Goal: Information Seeking & Learning: Get advice/opinions

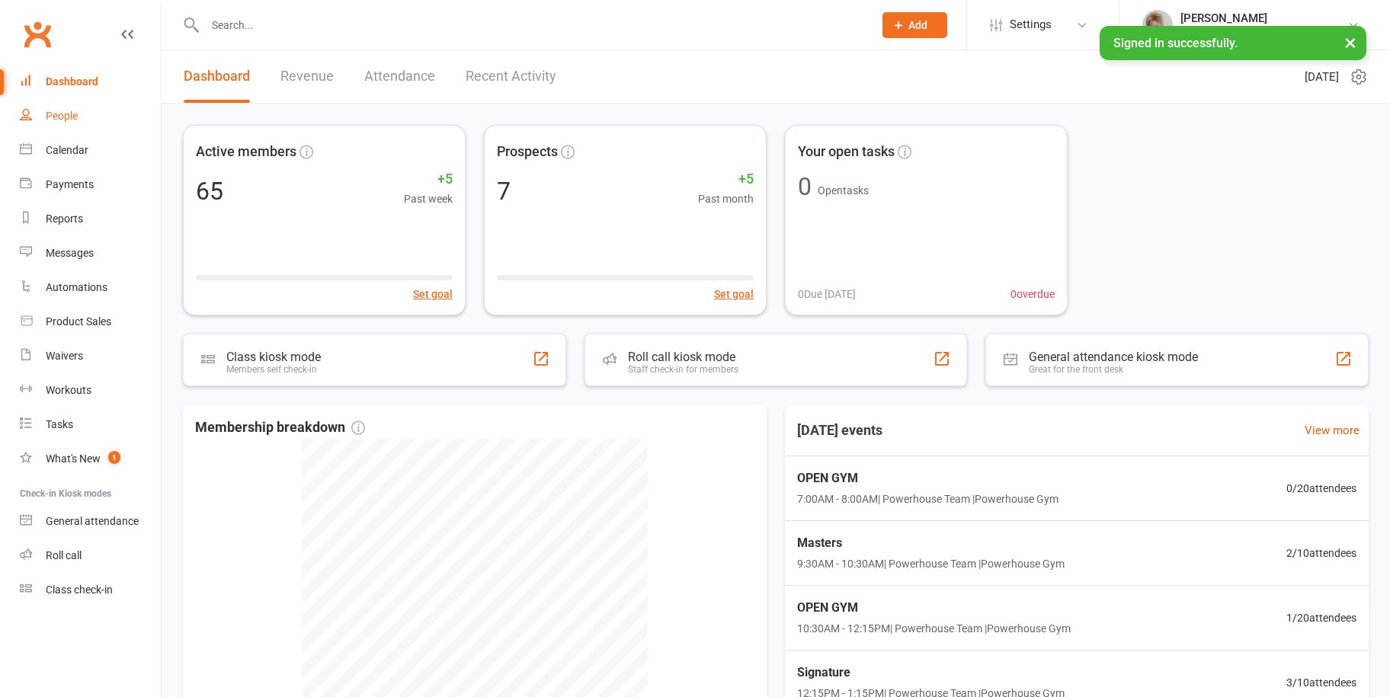
click at [88, 114] on link "People" at bounding box center [90, 116] width 141 height 34
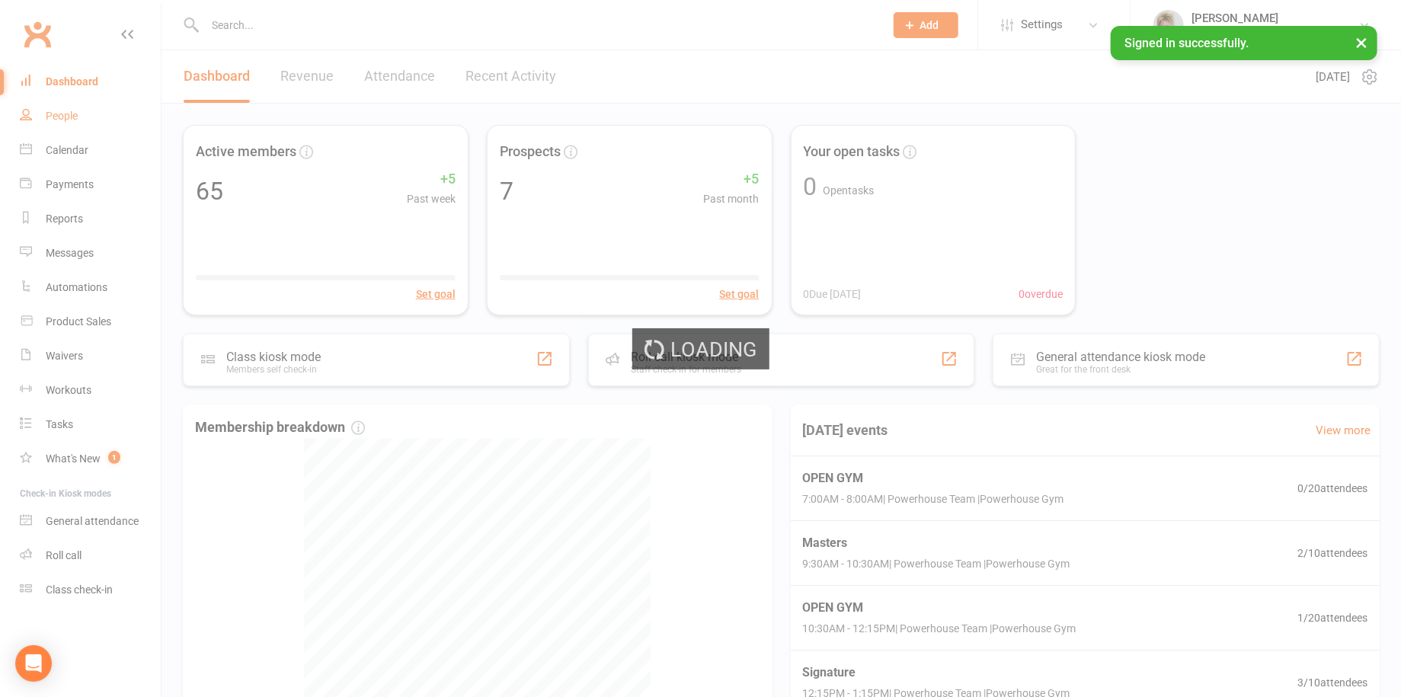
select select "100"
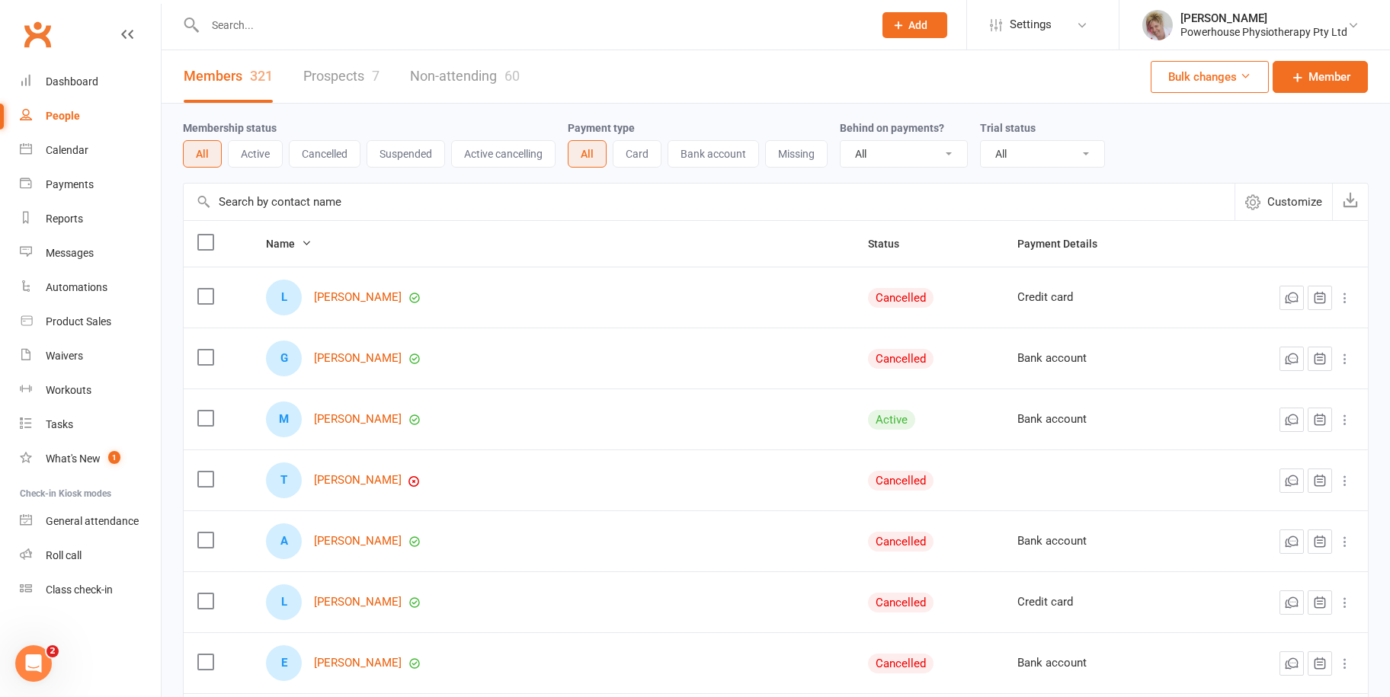
click at [249, 24] on input "text" at bounding box center [531, 24] width 662 height 21
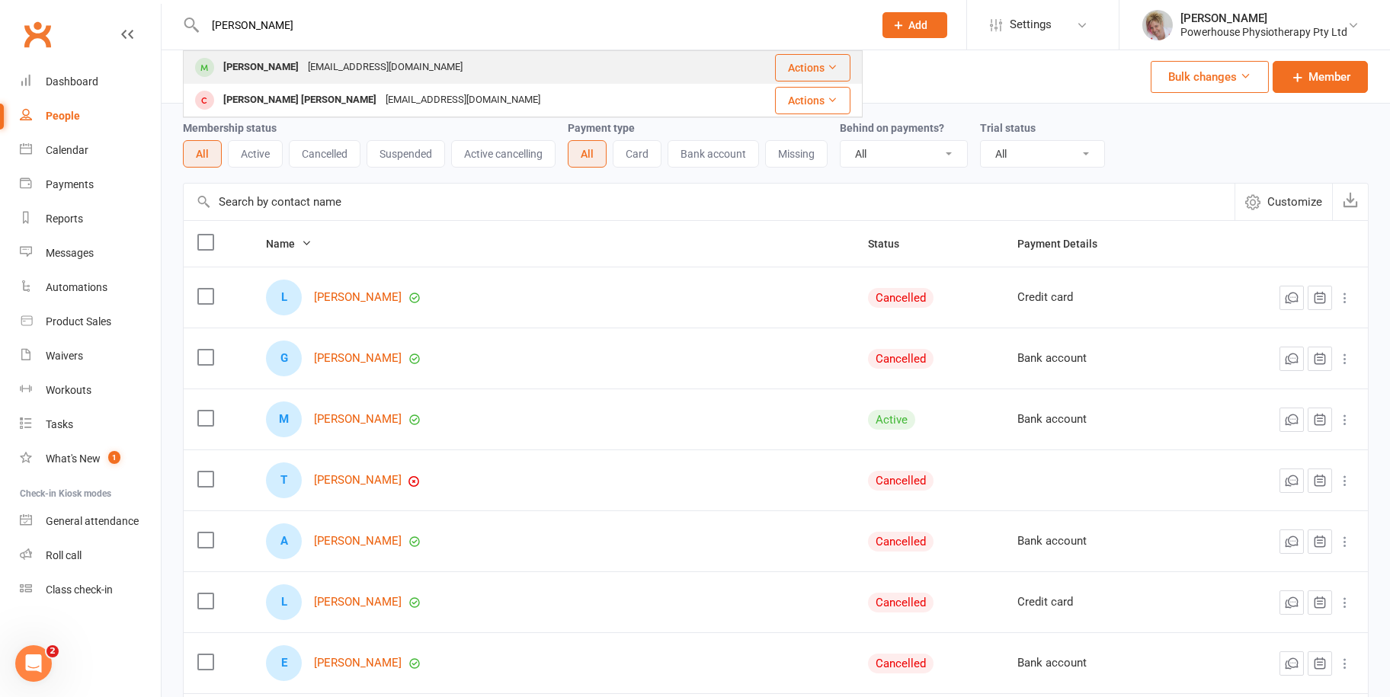
type input "[PERSON_NAME]"
click at [303, 62] on div "[EMAIL_ADDRESS][DOMAIN_NAME]" at bounding box center [385, 67] width 164 height 22
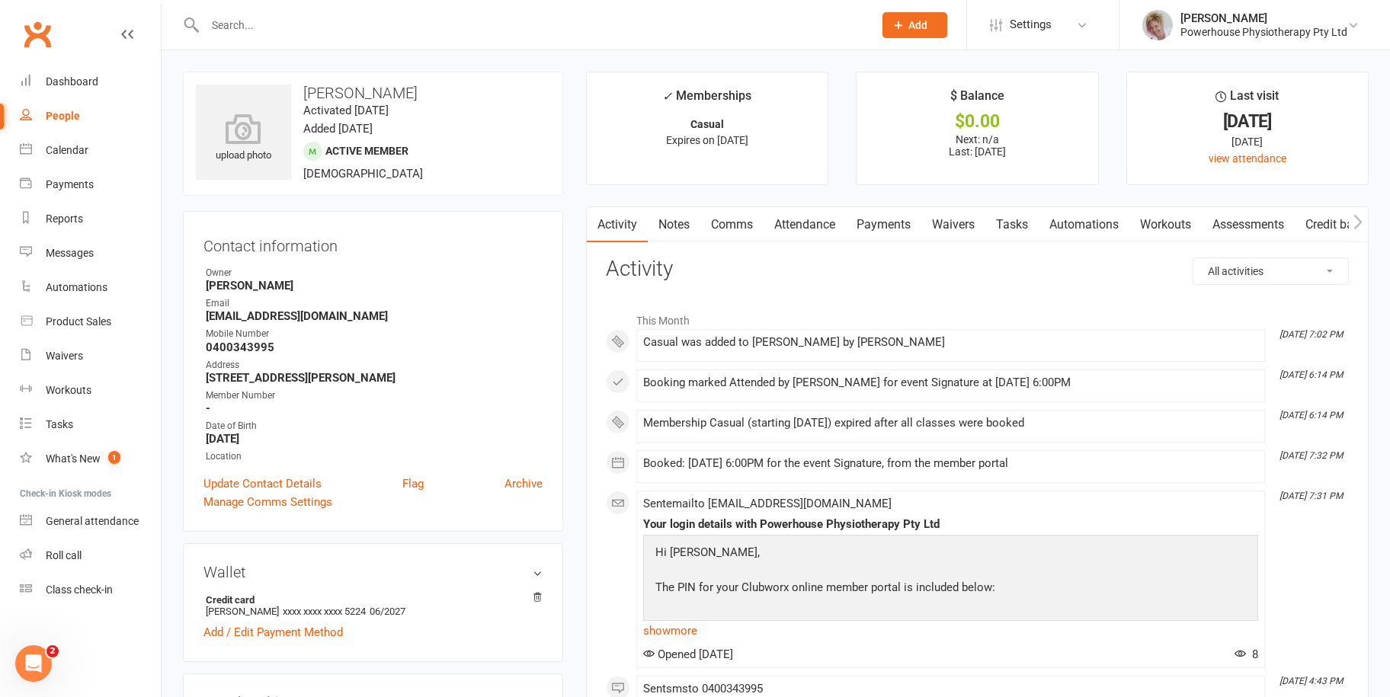
click at [893, 218] on link "Payments" at bounding box center [883, 224] width 75 height 35
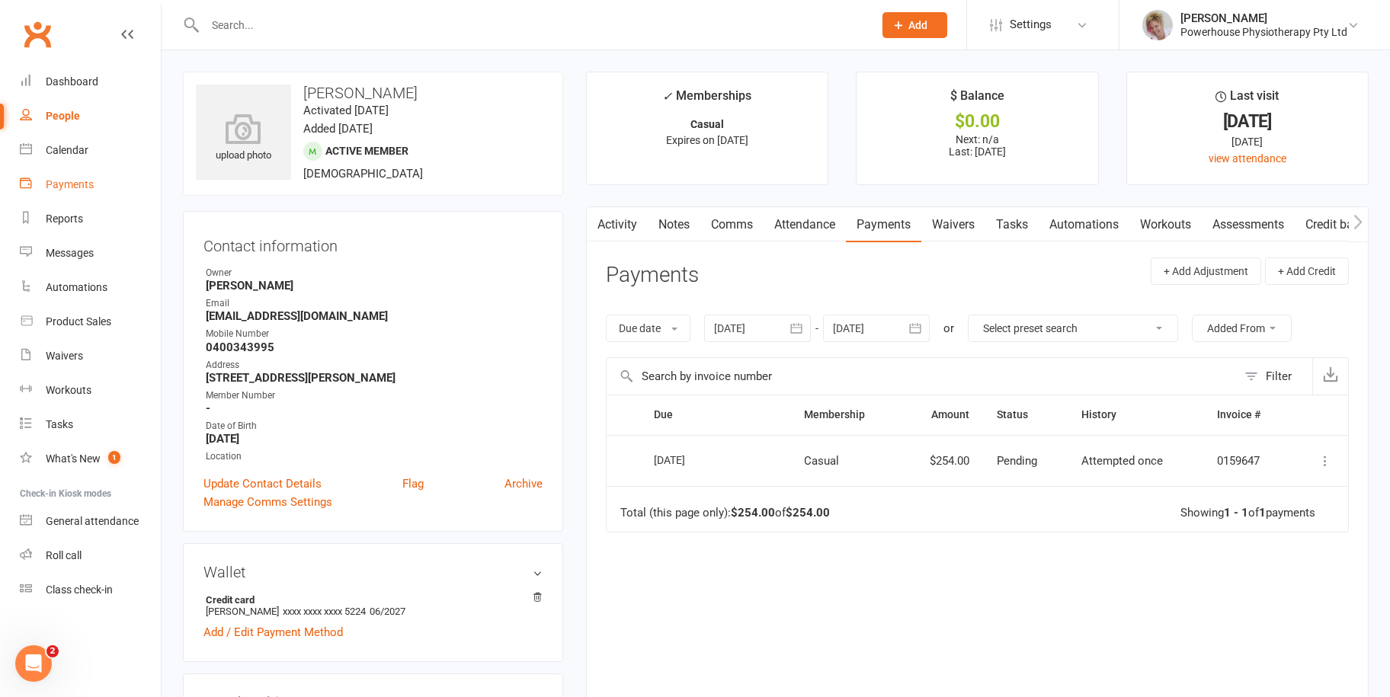
click at [78, 183] on div "Payments" at bounding box center [70, 184] width 48 height 12
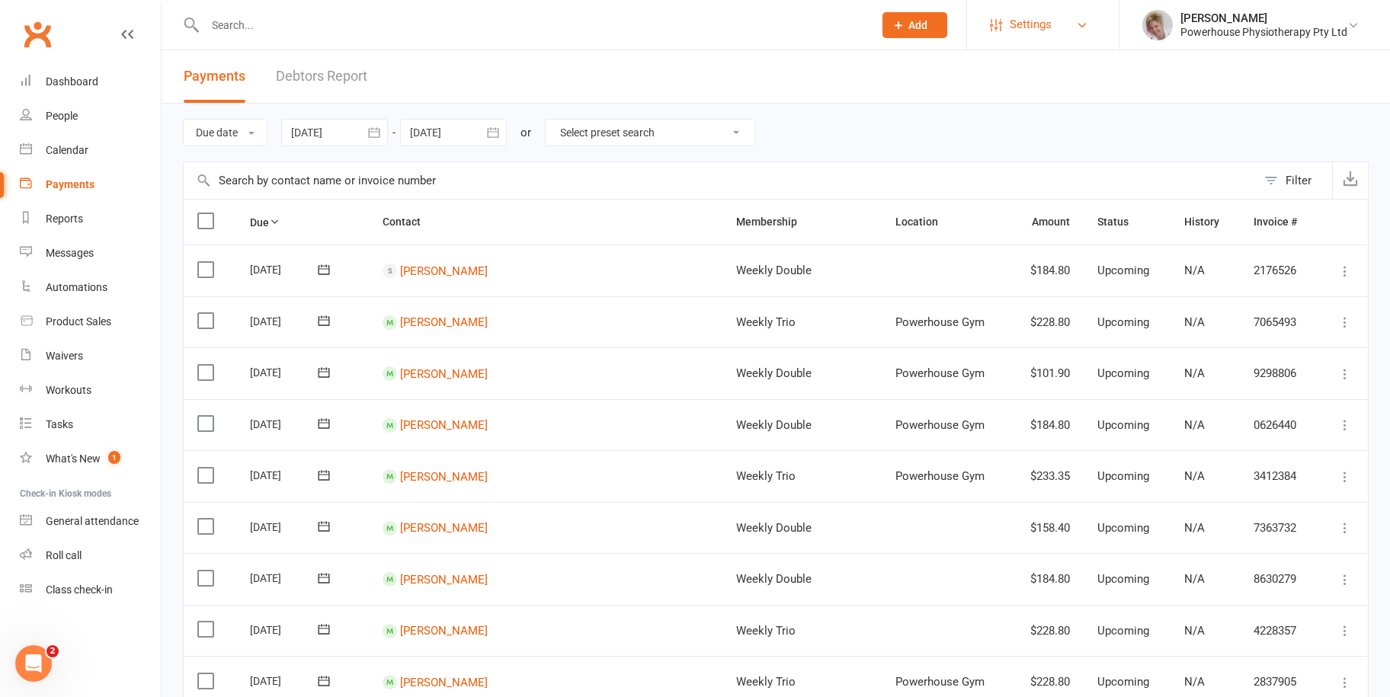
click at [1074, 18] on link "Settings" at bounding box center [1043, 25] width 106 height 34
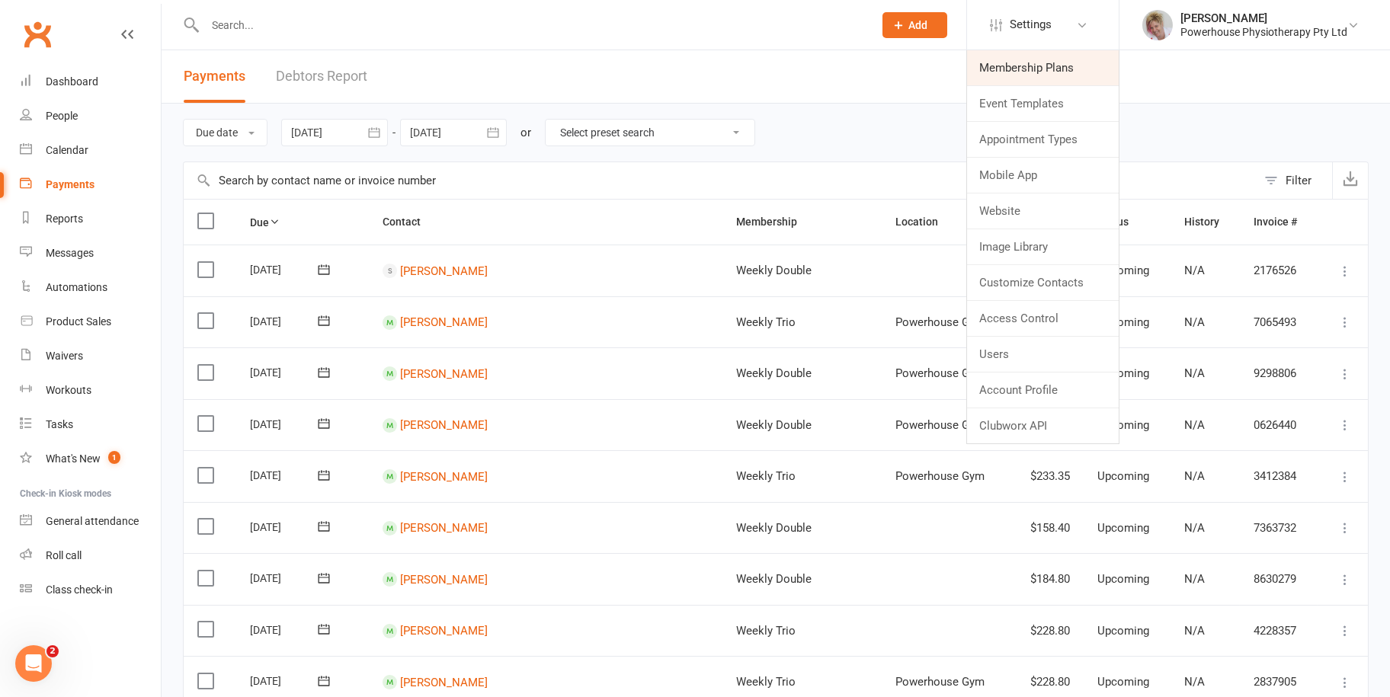
click at [1052, 69] on link "Membership Plans" at bounding box center [1043, 67] width 152 height 35
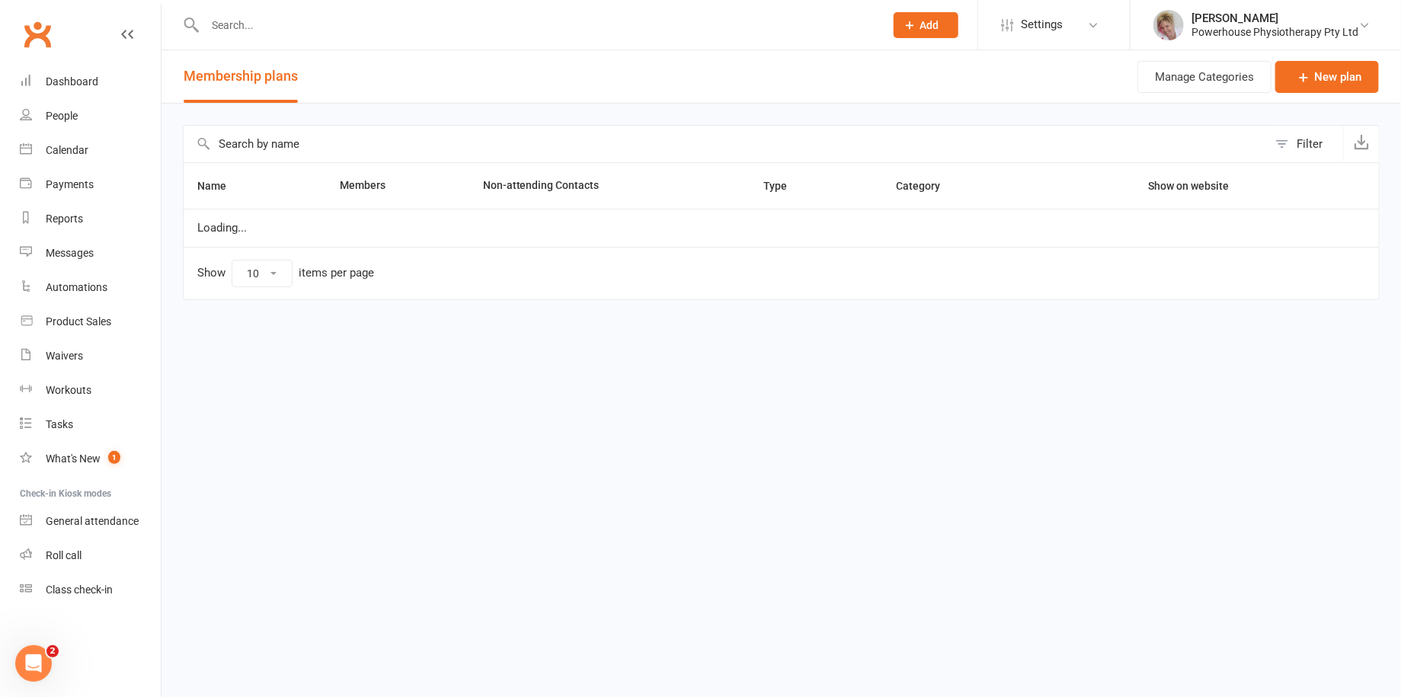
select select "100"
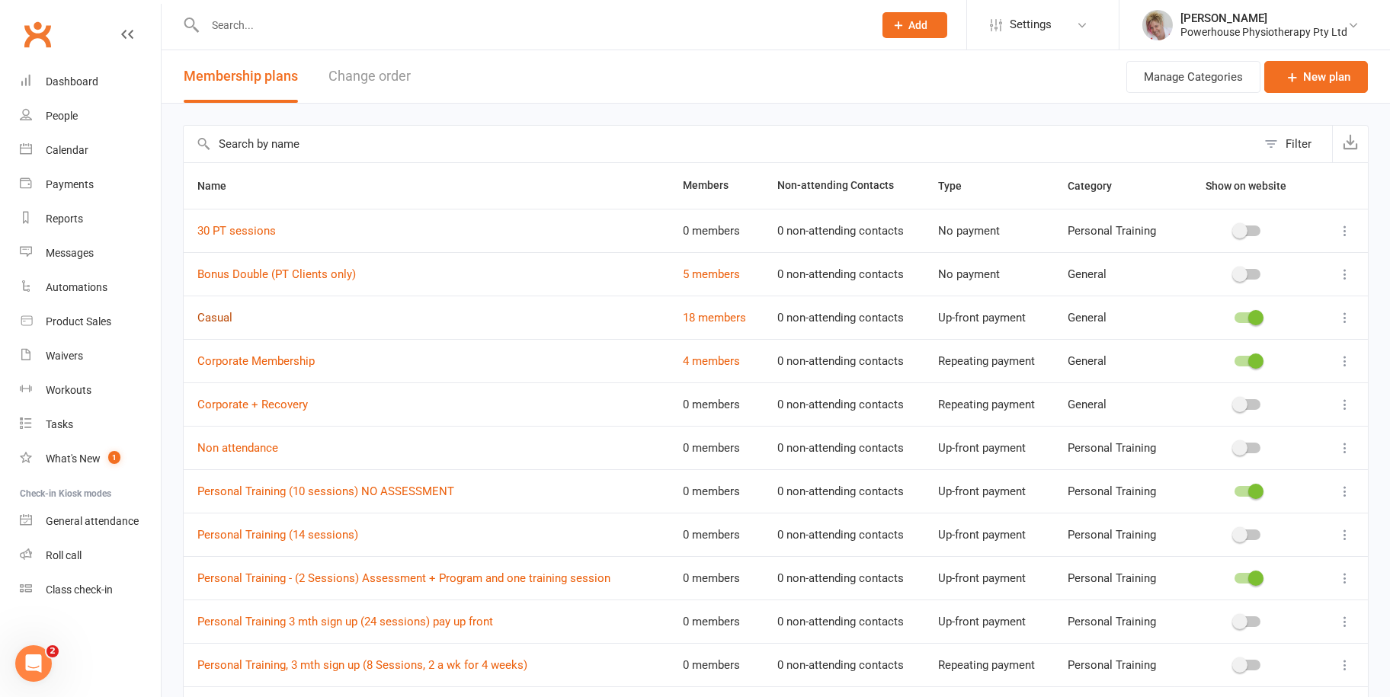
click at [212, 313] on link "Casual" at bounding box center [214, 318] width 35 height 14
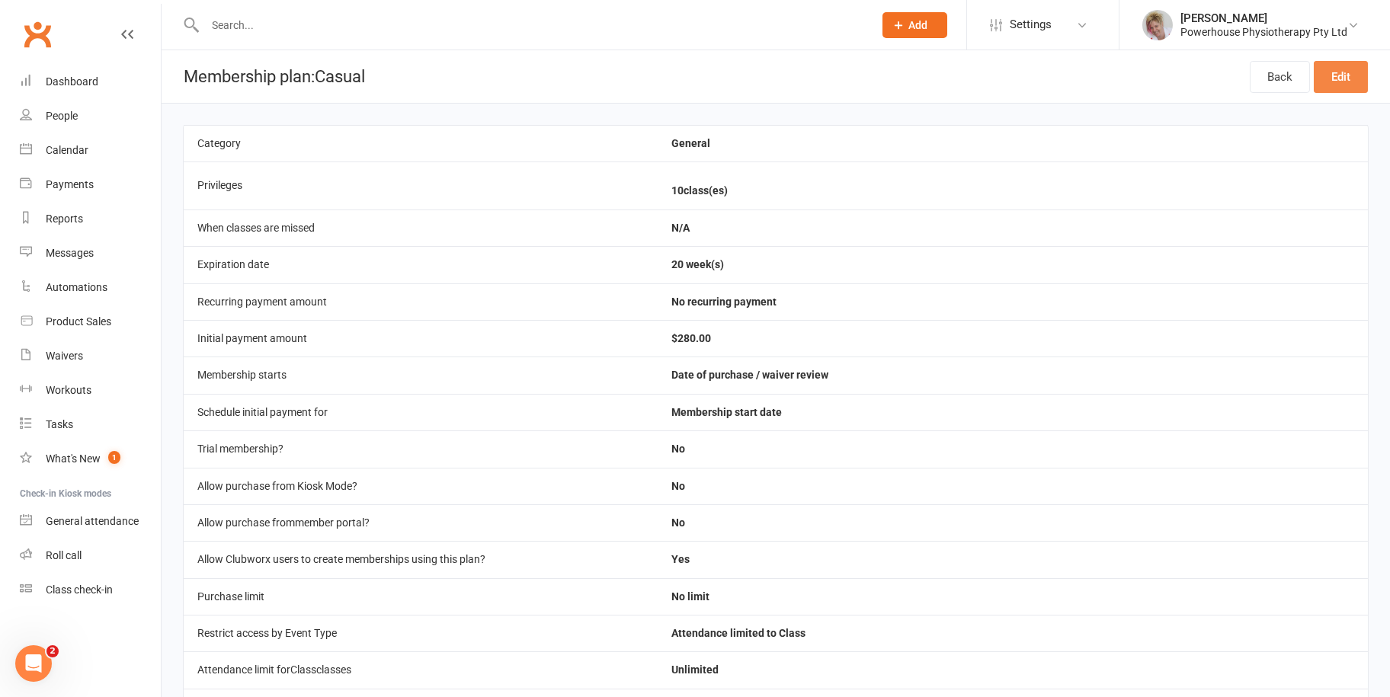
click at [1340, 72] on link "Edit" at bounding box center [1341, 77] width 54 height 32
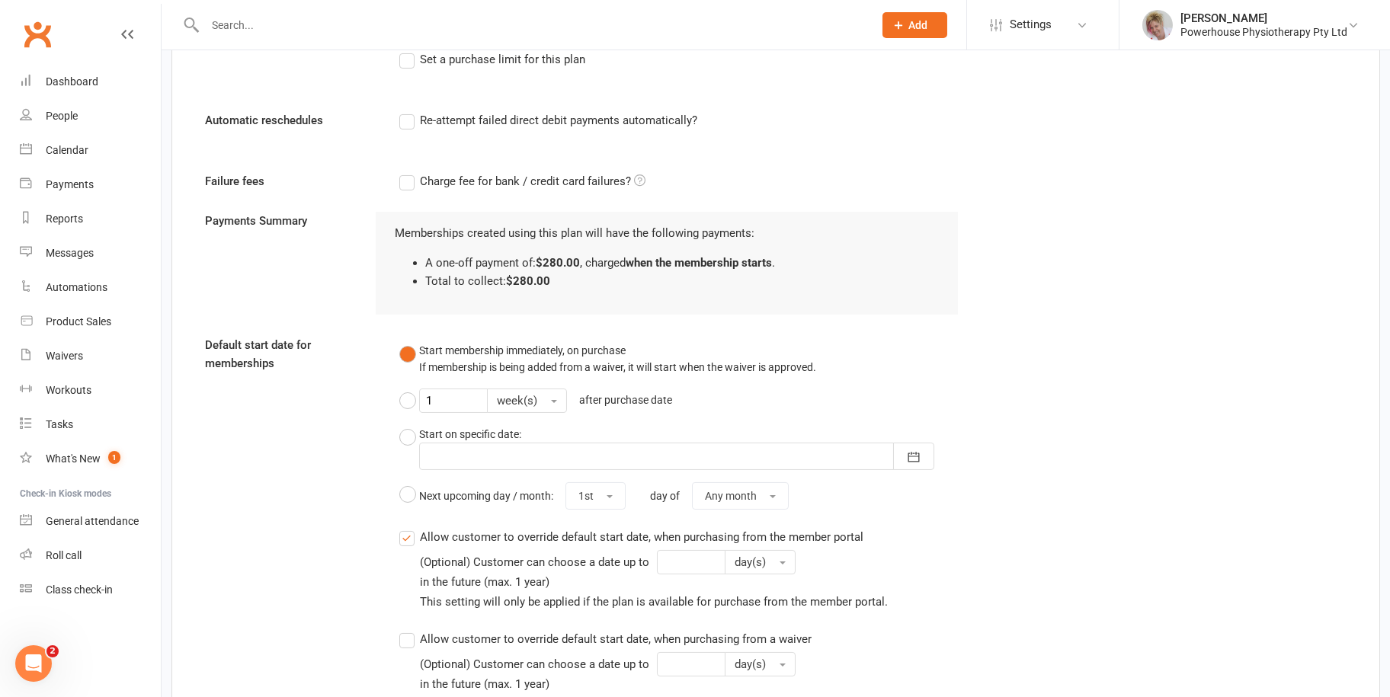
scroll to position [1202, 0]
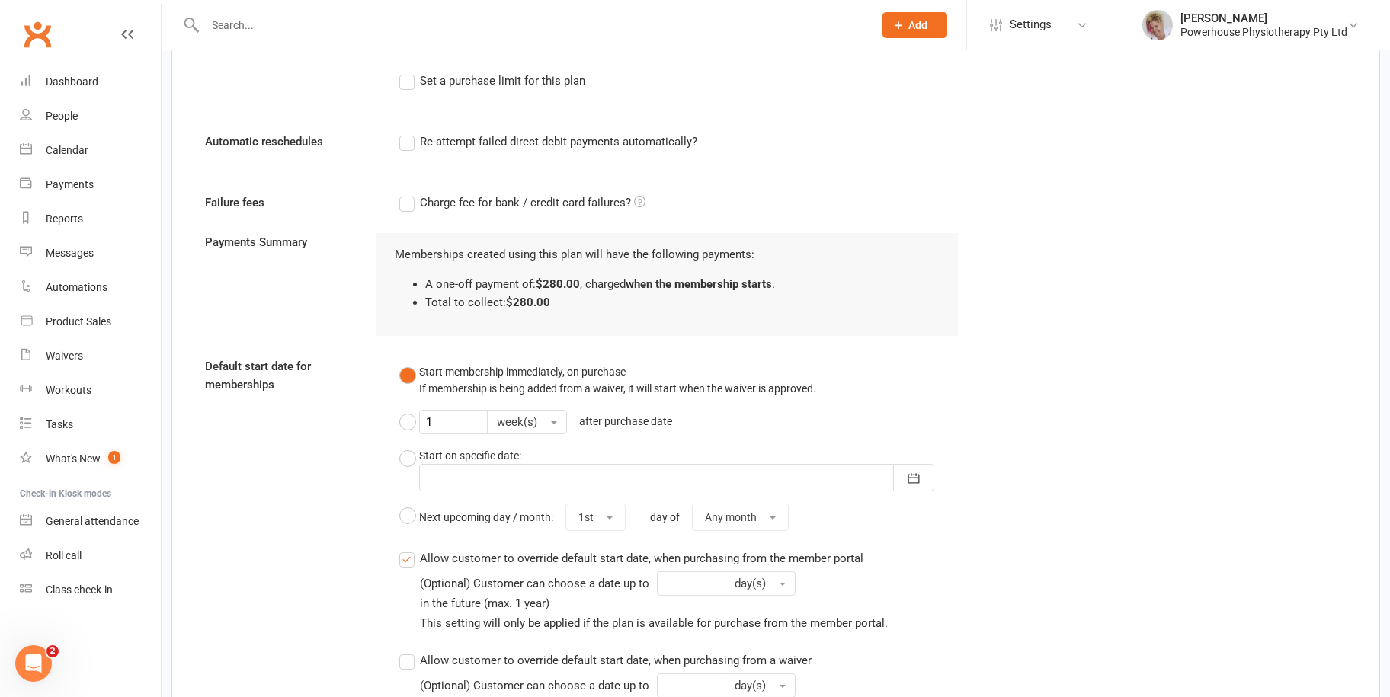
click at [404, 196] on label "Charge fee for bank / credit card failures?" at bounding box center [522, 203] width 246 height 18
click at [404, 194] on input "Charge fee for bank / credit card failures?" at bounding box center [522, 194] width 246 height 0
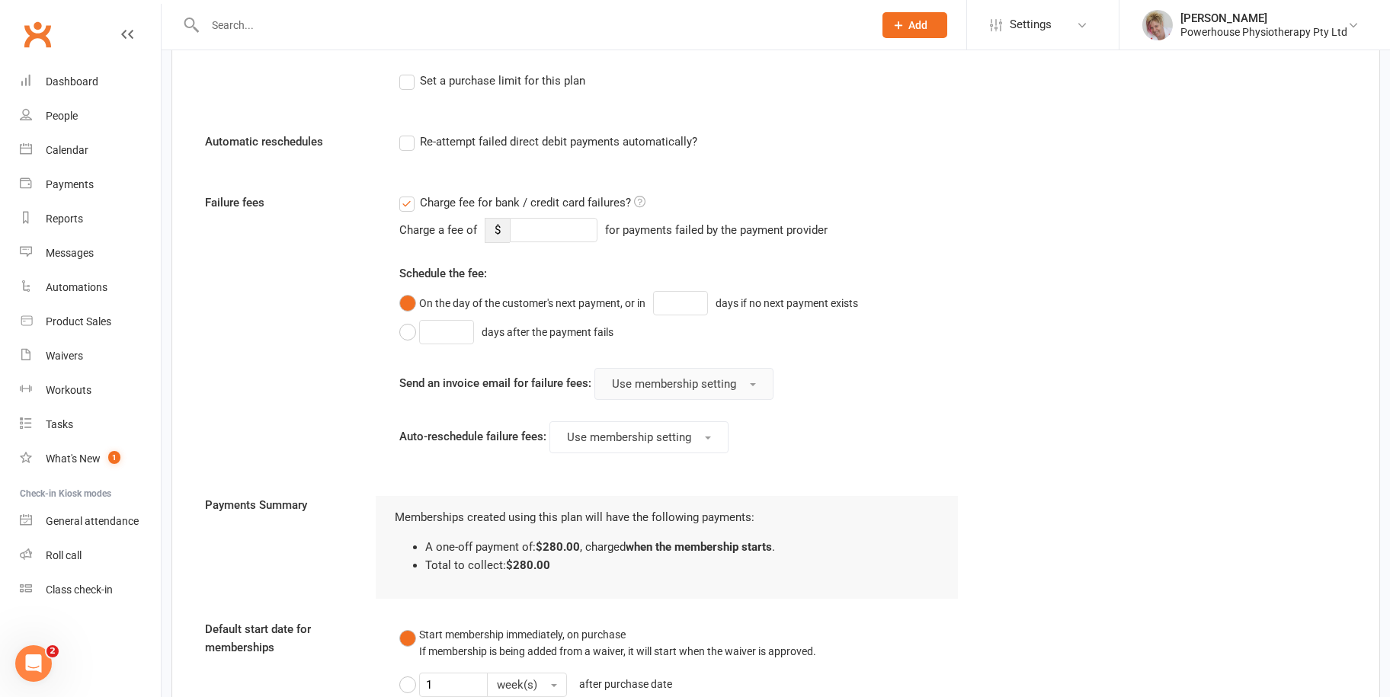
click at [744, 379] on button "Use membership setting" at bounding box center [683, 384] width 179 height 32
click at [835, 351] on div "Charge a fee of $ for payments failed by the payment provider Schedule the fee:…" at bounding box center [678, 335] width 559 height 235
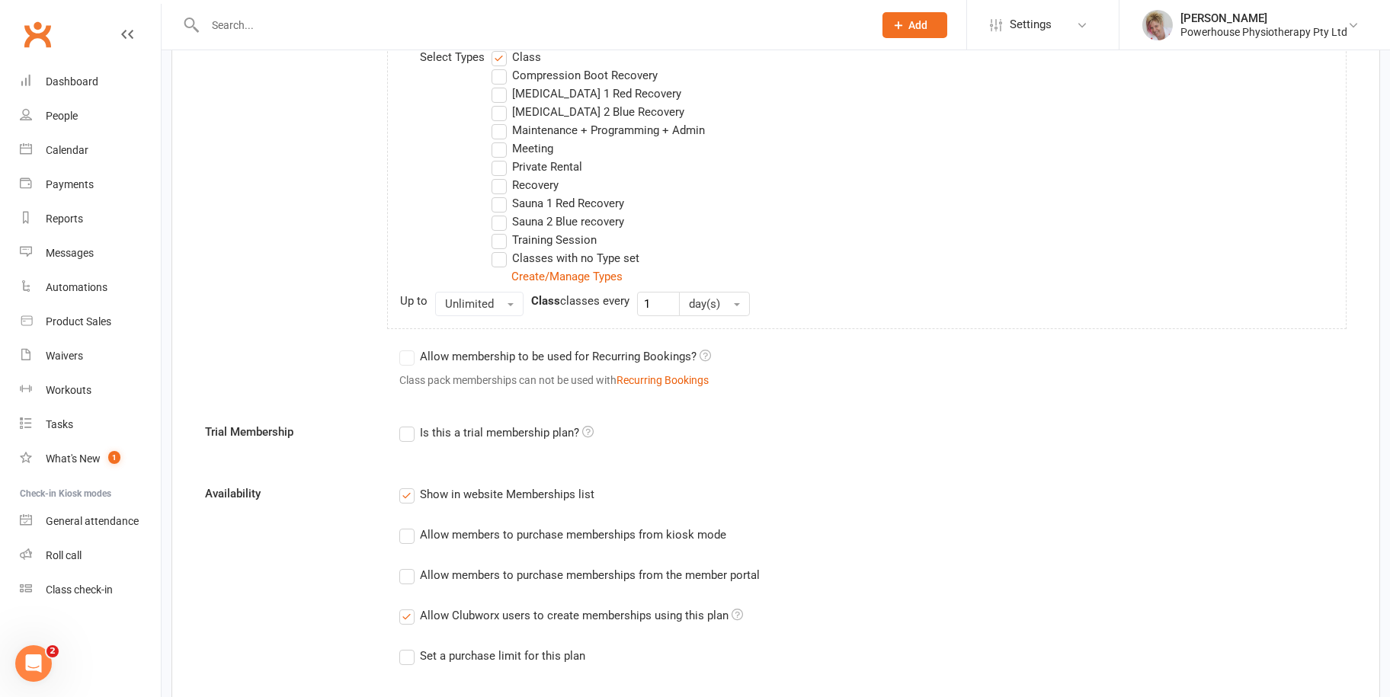
scroll to position [1007, 0]
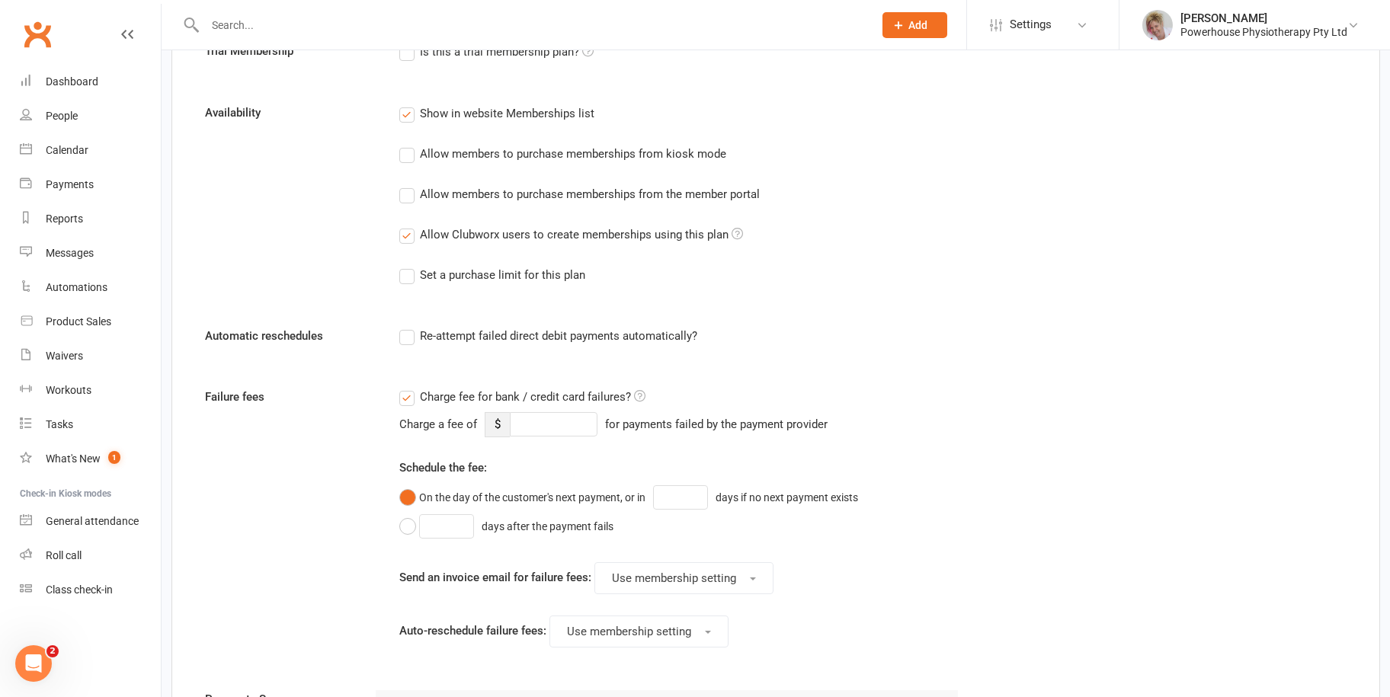
click at [407, 392] on label "Charge fee for bank / credit card failures?" at bounding box center [522, 397] width 246 height 18
click at [407, 388] on input "Charge fee for bank / credit card failures?" at bounding box center [522, 388] width 246 height 0
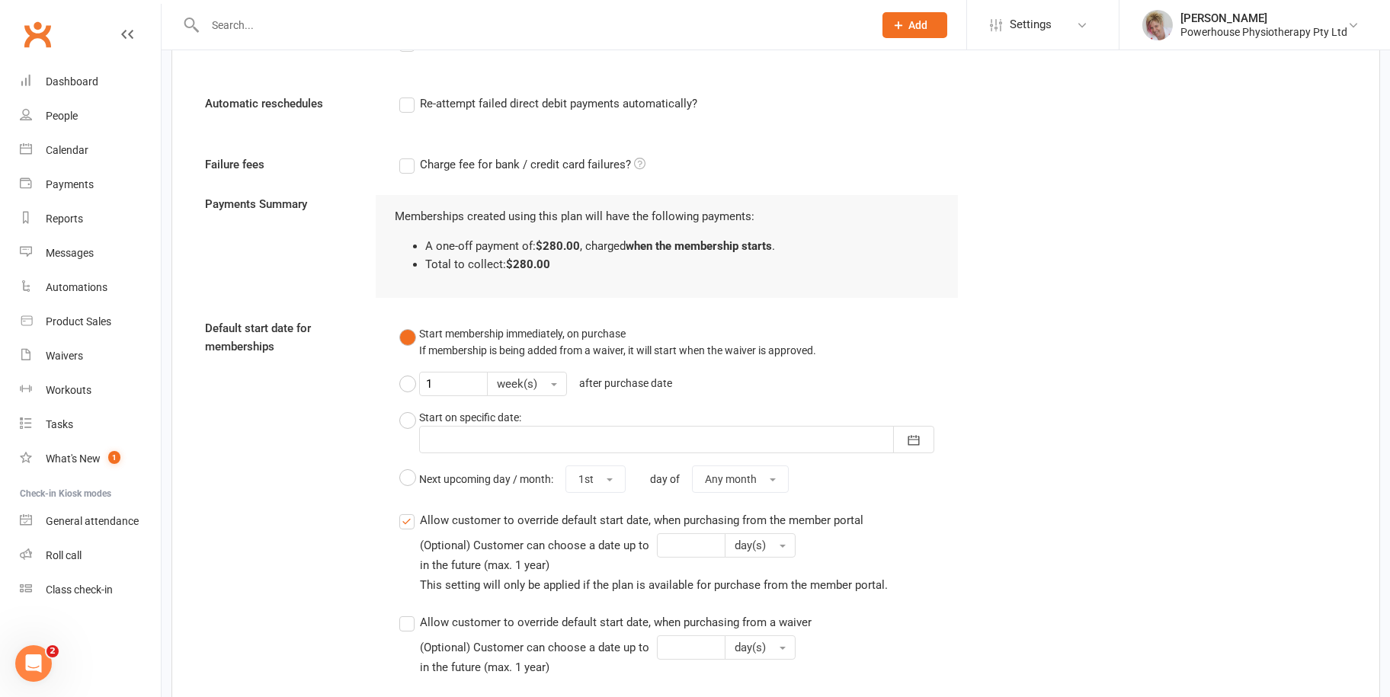
scroll to position [1506, 0]
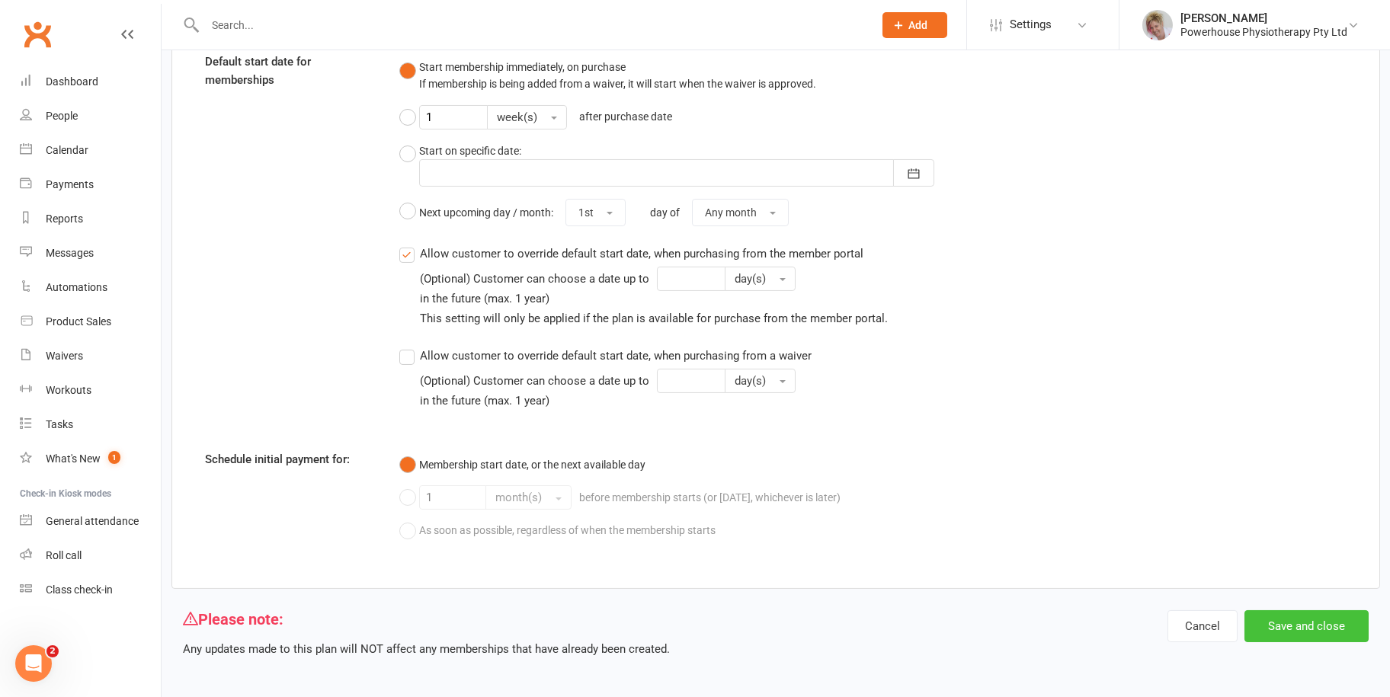
click at [1316, 629] on button "Save and close" at bounding box center [1306, 626] width 124 height 32
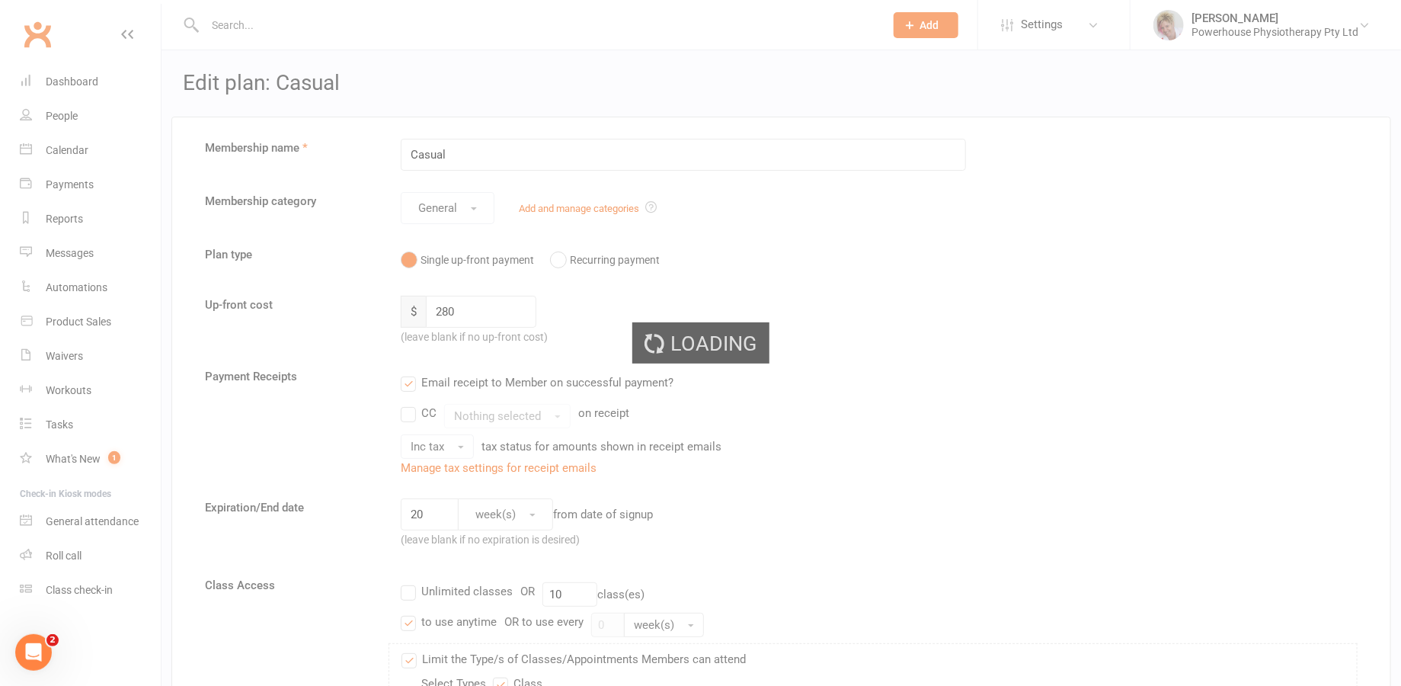
select select "100"
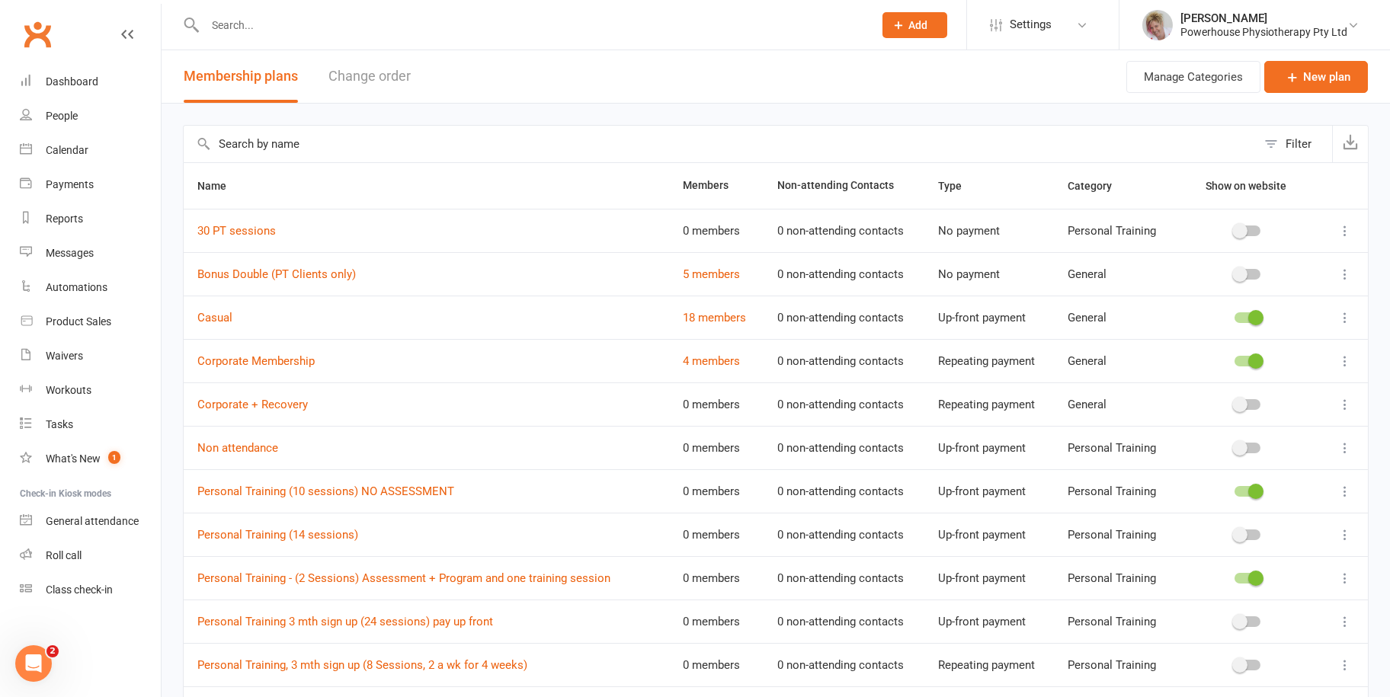
click at [242, 26] on input "text" at bounding box center [531, 24] width 662 height 21
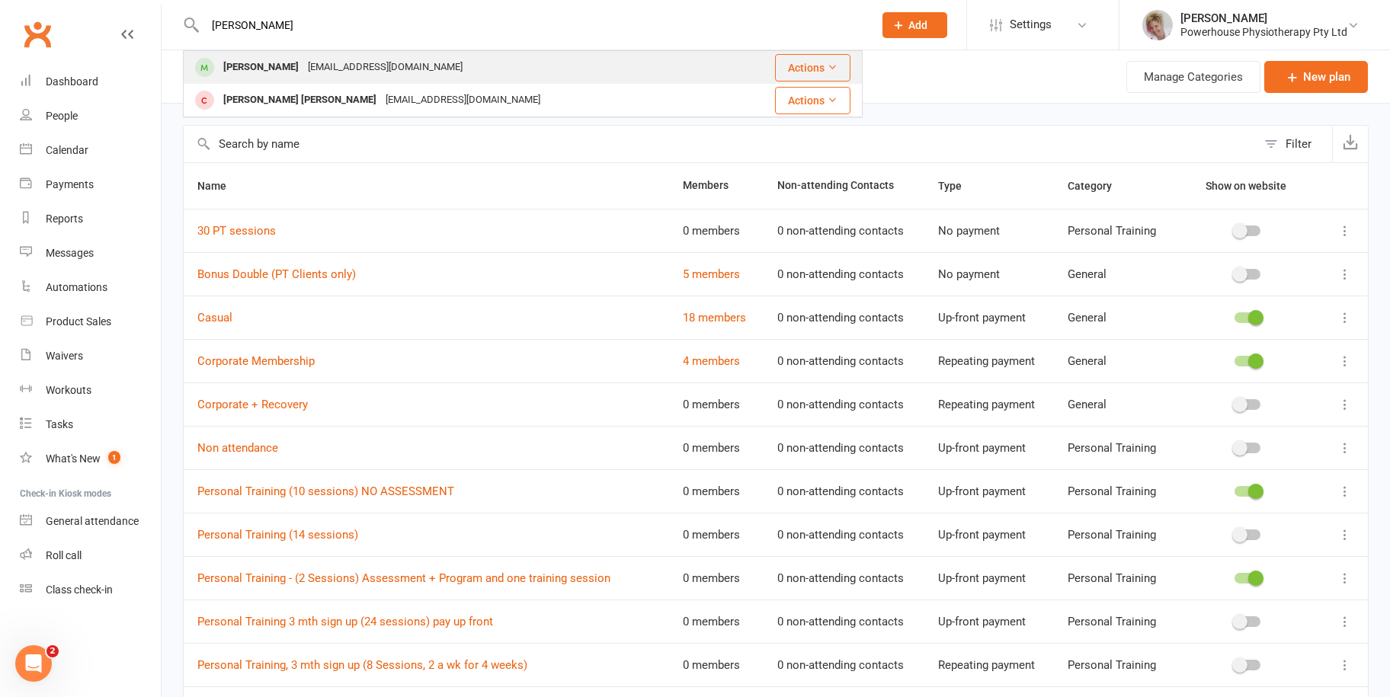
type input "[PERSON_NAME]"
click at [268, 69] on div "[PERSON_NAME]" at bounding box center [261, 67] width 85 height 22
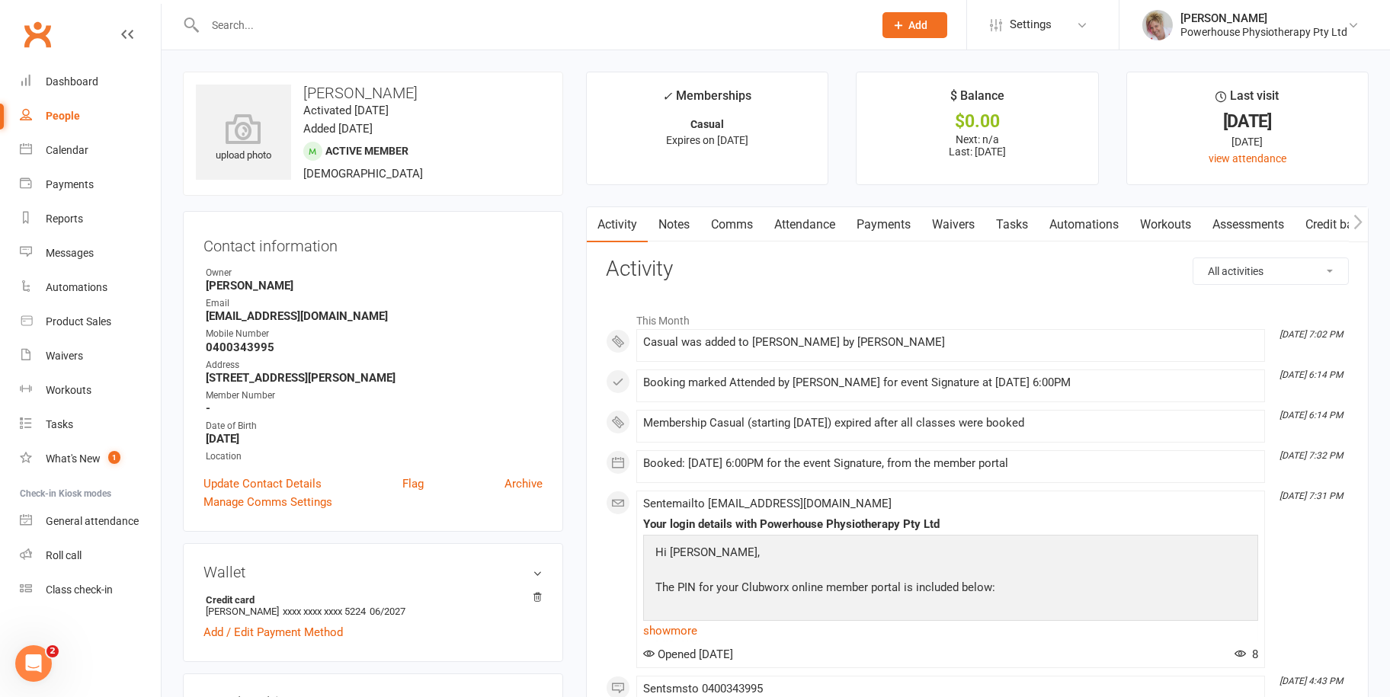
click at [872, 229] on link "Payments" at bounding box center [883, 224] width 75 height 35
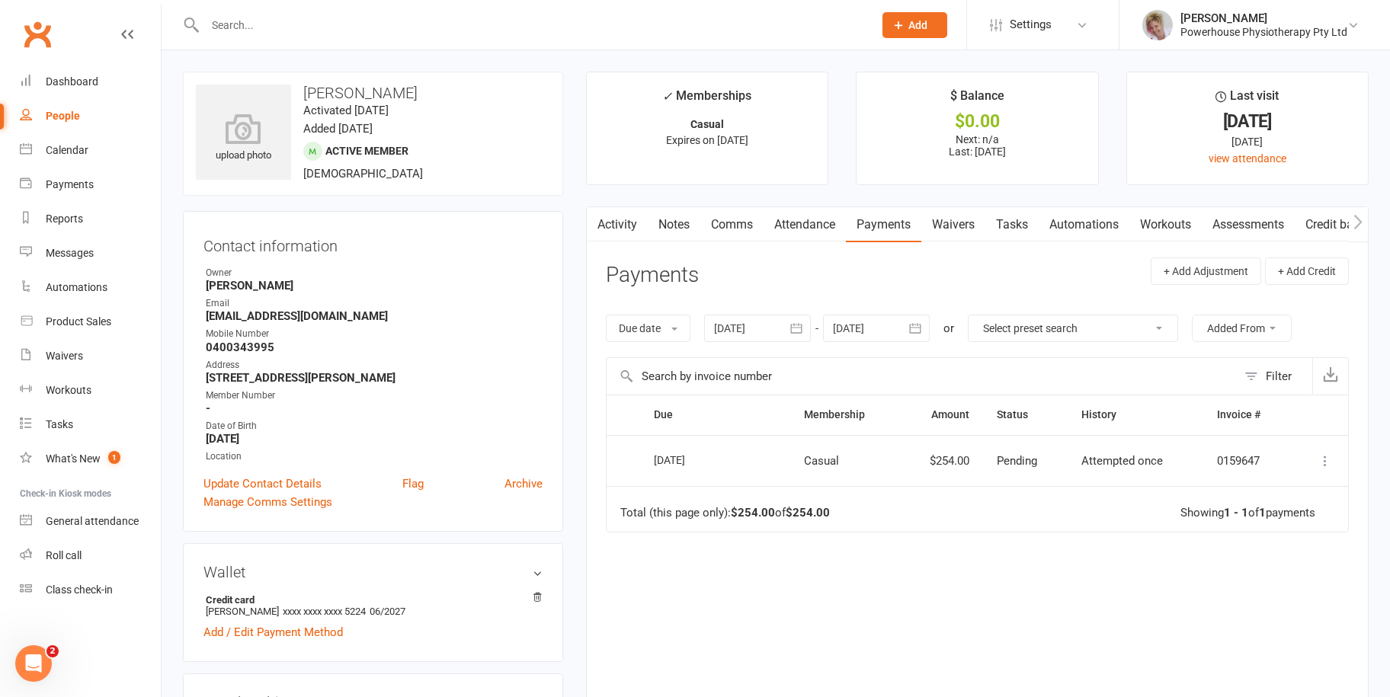
click at [79, 121] on link "People" at bounding box center [90, 116] width 141 height 34
select select "100"
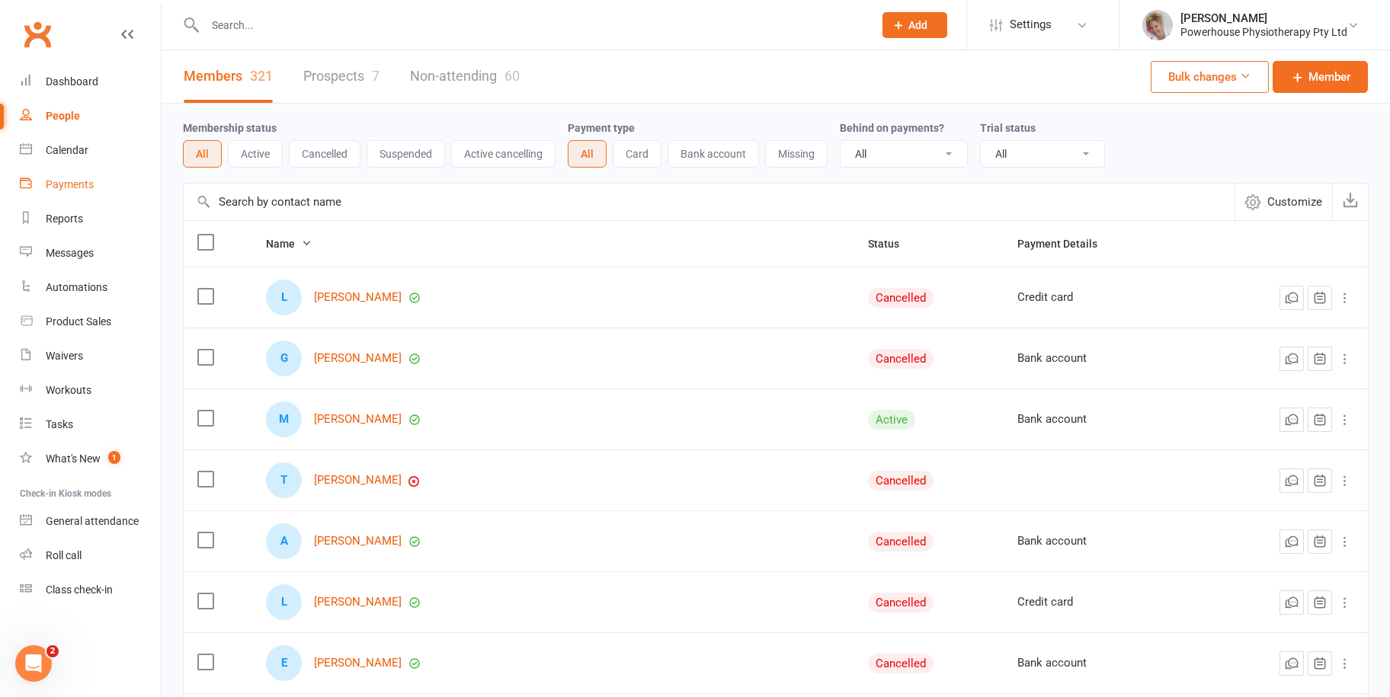
click at [85, 179] on div "Payments" at bounding box center [70, 184] width 48 height 12
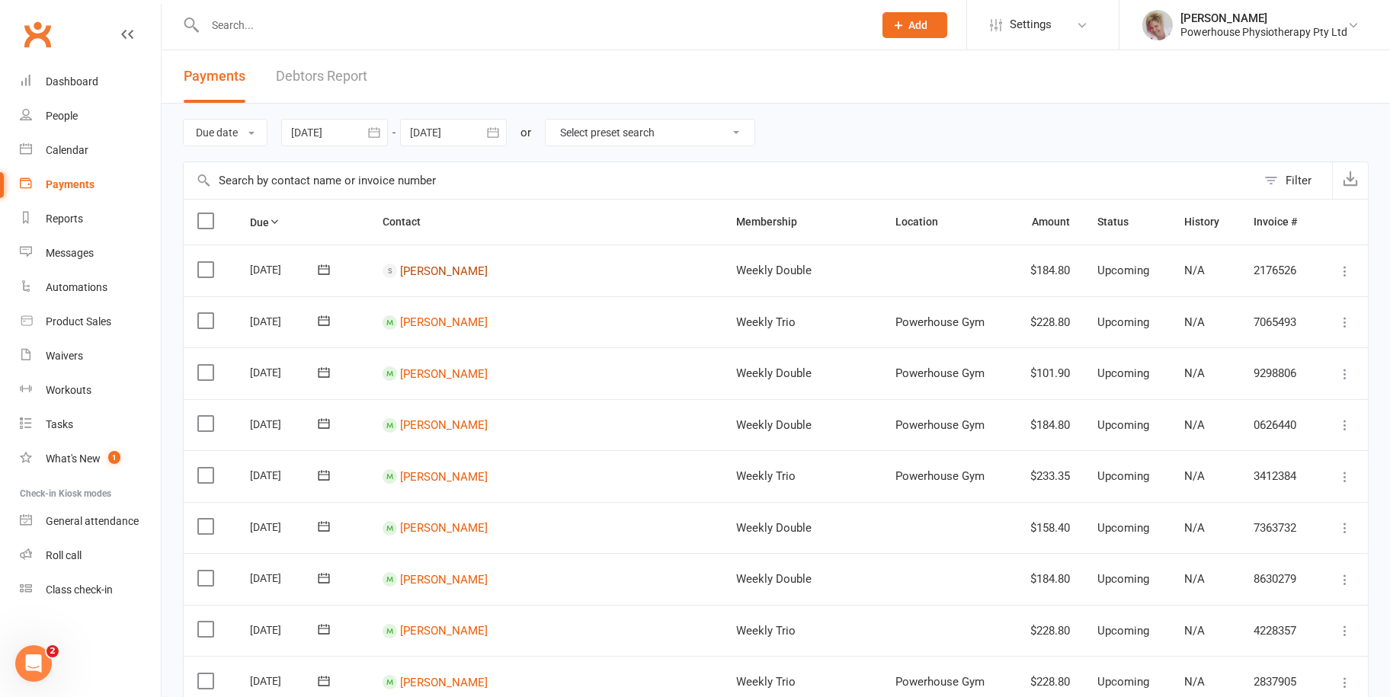
click at [458, 274] on link "[PERSON_NAME]" at bounding box center [444, 271] width 88 height 14
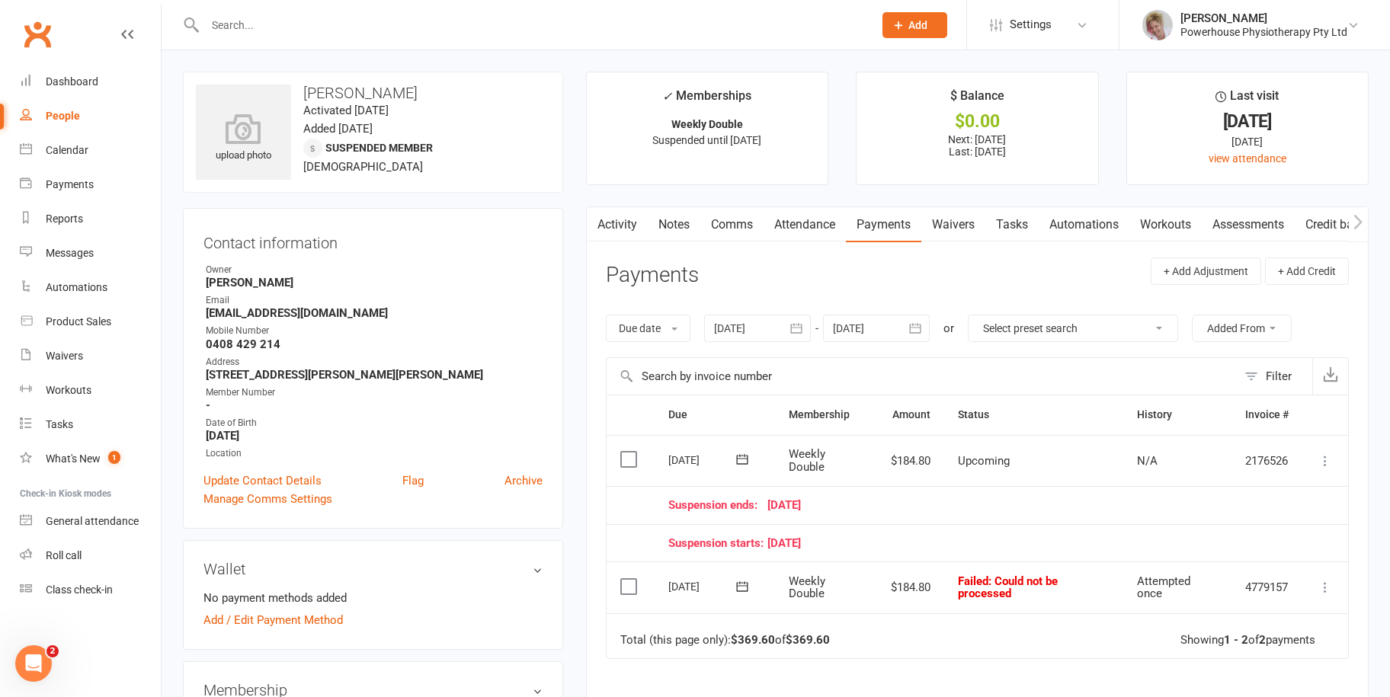
click at [1320, 585] on icon at bounding box center [1324, 587] width 15 height 15
click at [1379, 306] on main "✓ Memberships Weekly Double Suspended until [DATE] $ Balance $0.00 Next: [DATE]…" at bounding box center [977, 483] width 805 height 823
click at [40, 654] on div "Open Intercom Messenger" at bounding box center [31, 661] width 50 height 50
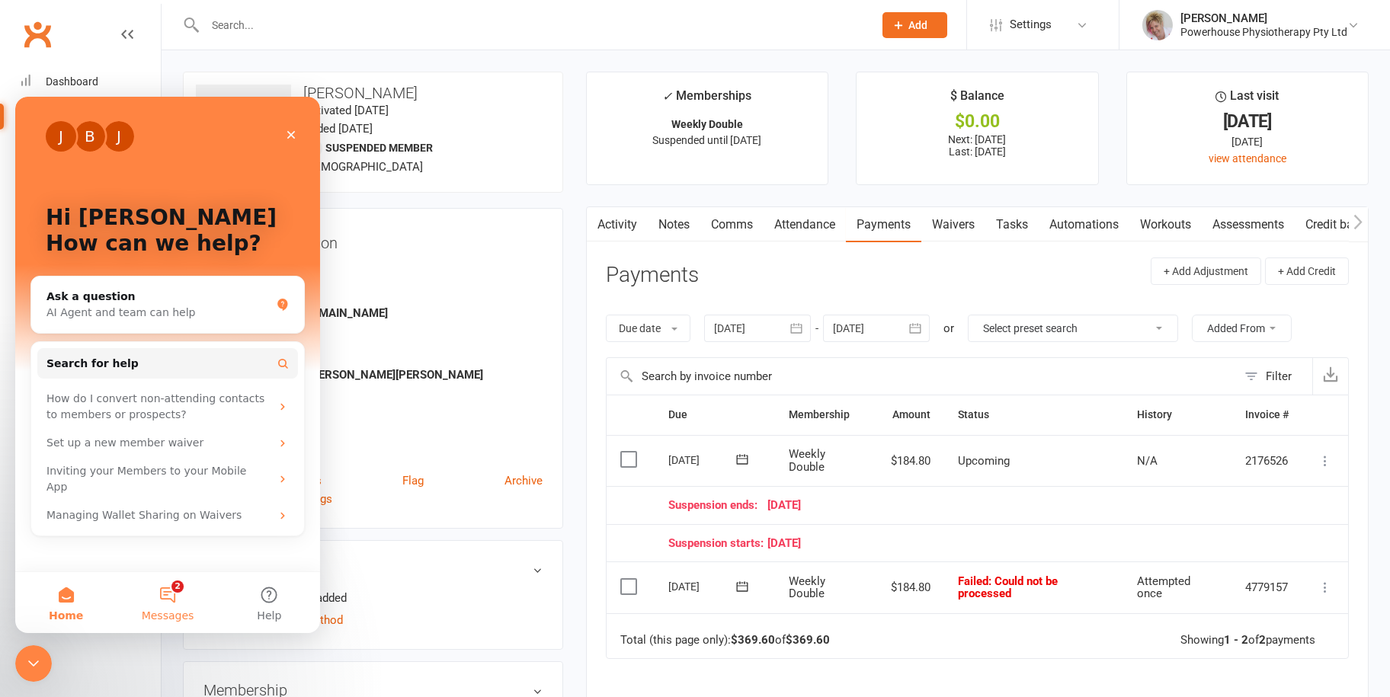
click at [168, 599] on button "2 Messages" at bounding box center [167, 602] width 101 height 61
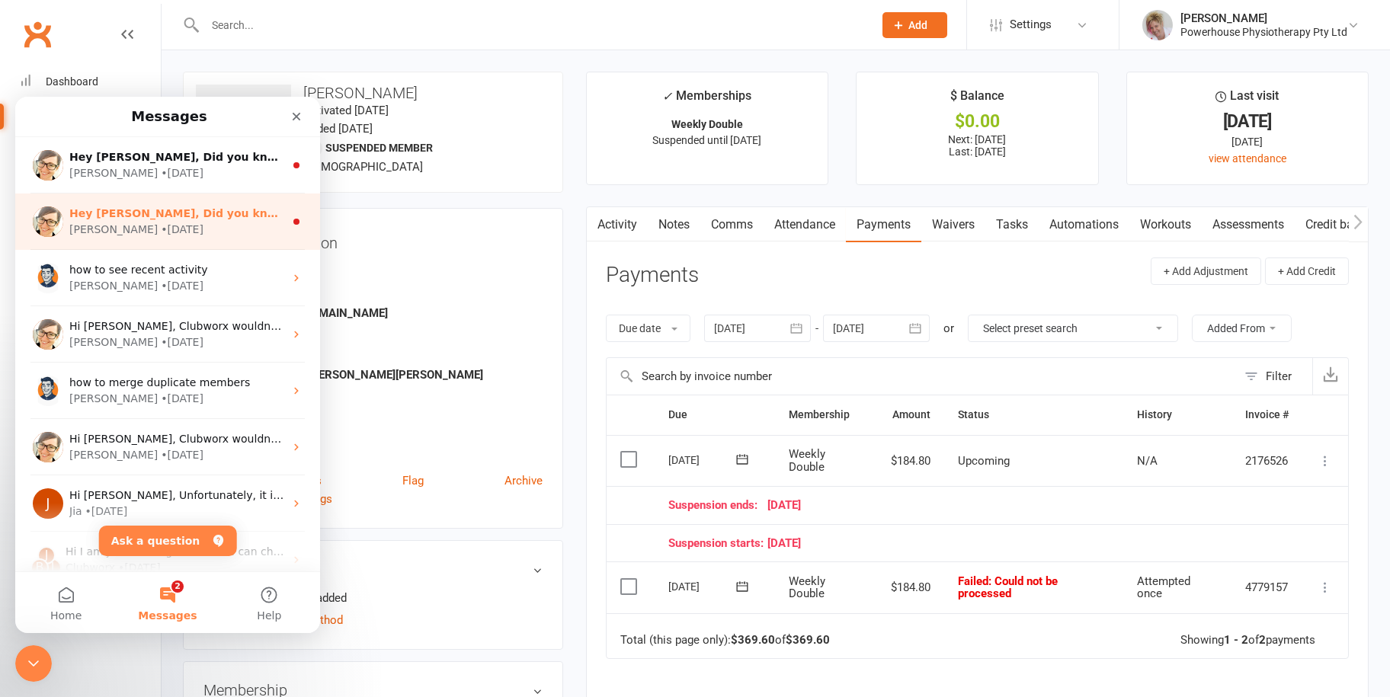
click at [174, 222] on div "[PERSON_NAME] • [DATE]" at bounding box center [176, 230] width 215 height 16
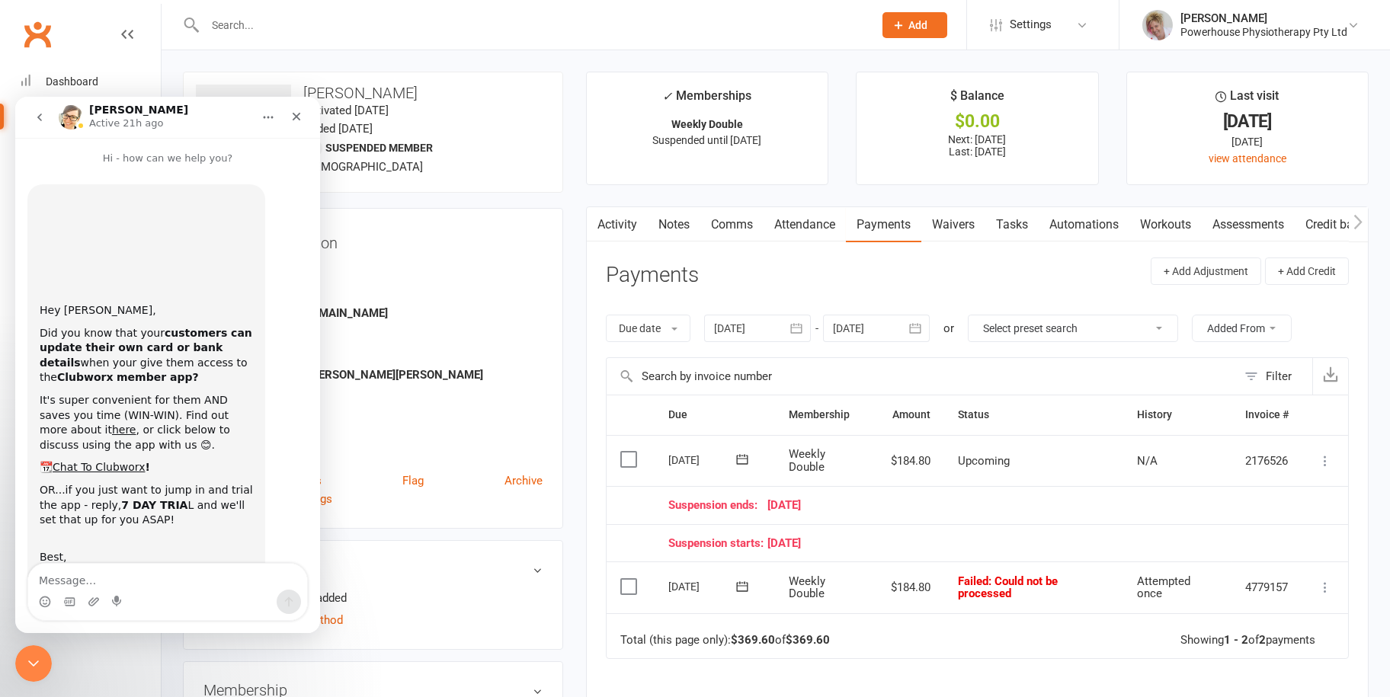
scroll to position [72, 0]
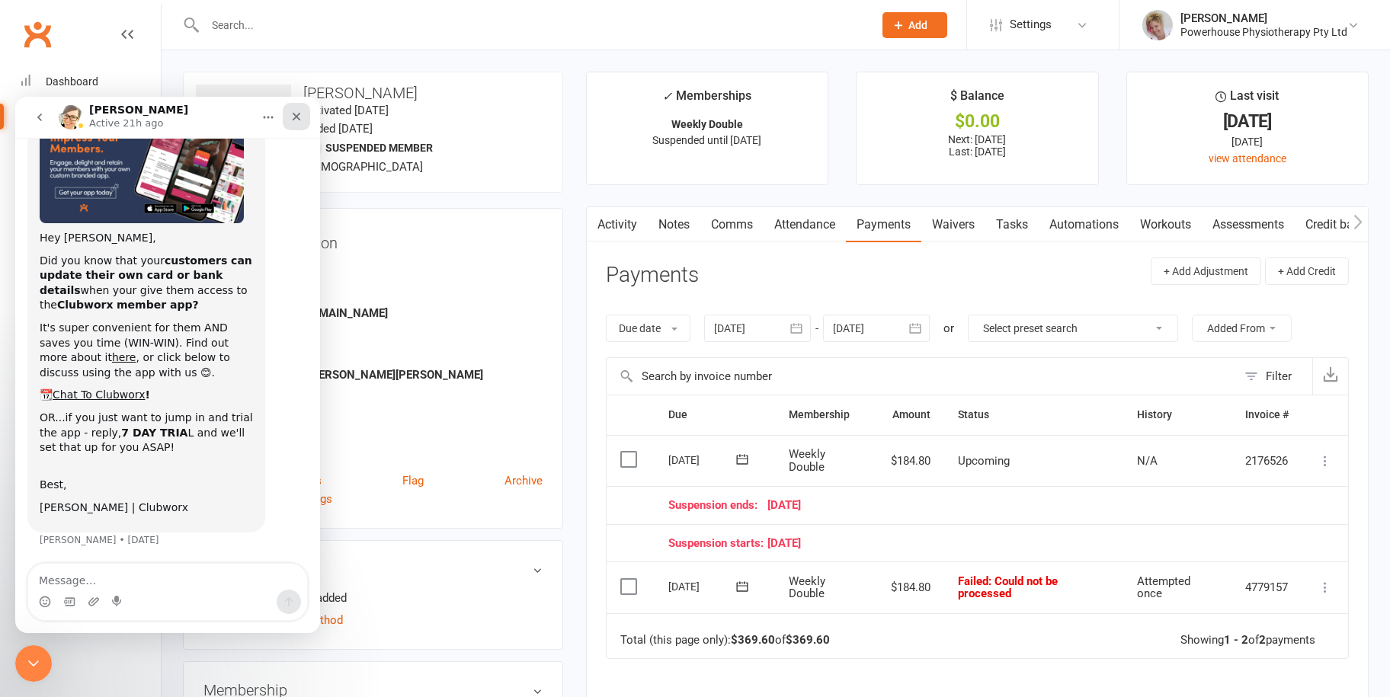
click at [293, 114] on icon "Close" at bounding box center [296, 116] width 12 height 12
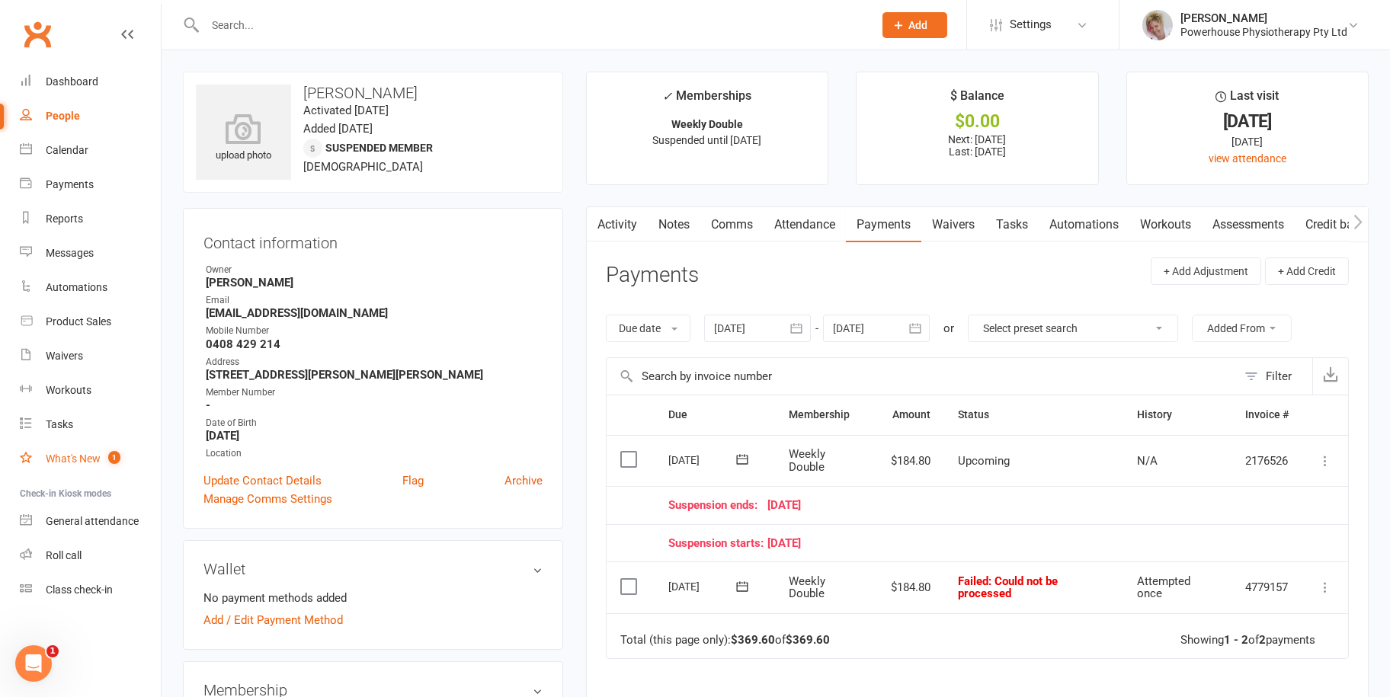
click at [83, 466] on link "What's New 1" at bounding box center [90, 459] width 141 height 34
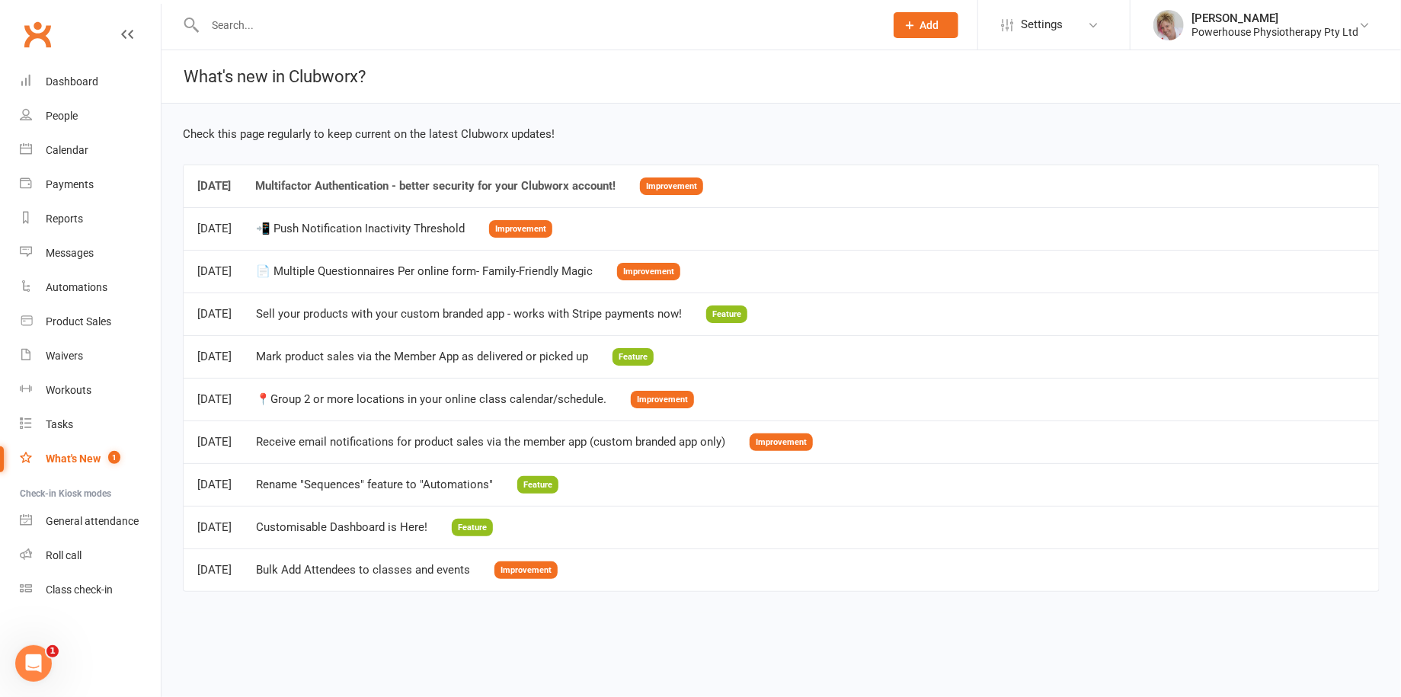
click at [427, 183] on div "Multifactor Authentication - better security for your Clubworx account!" at bounding box center [435, 186] width 360 height 13
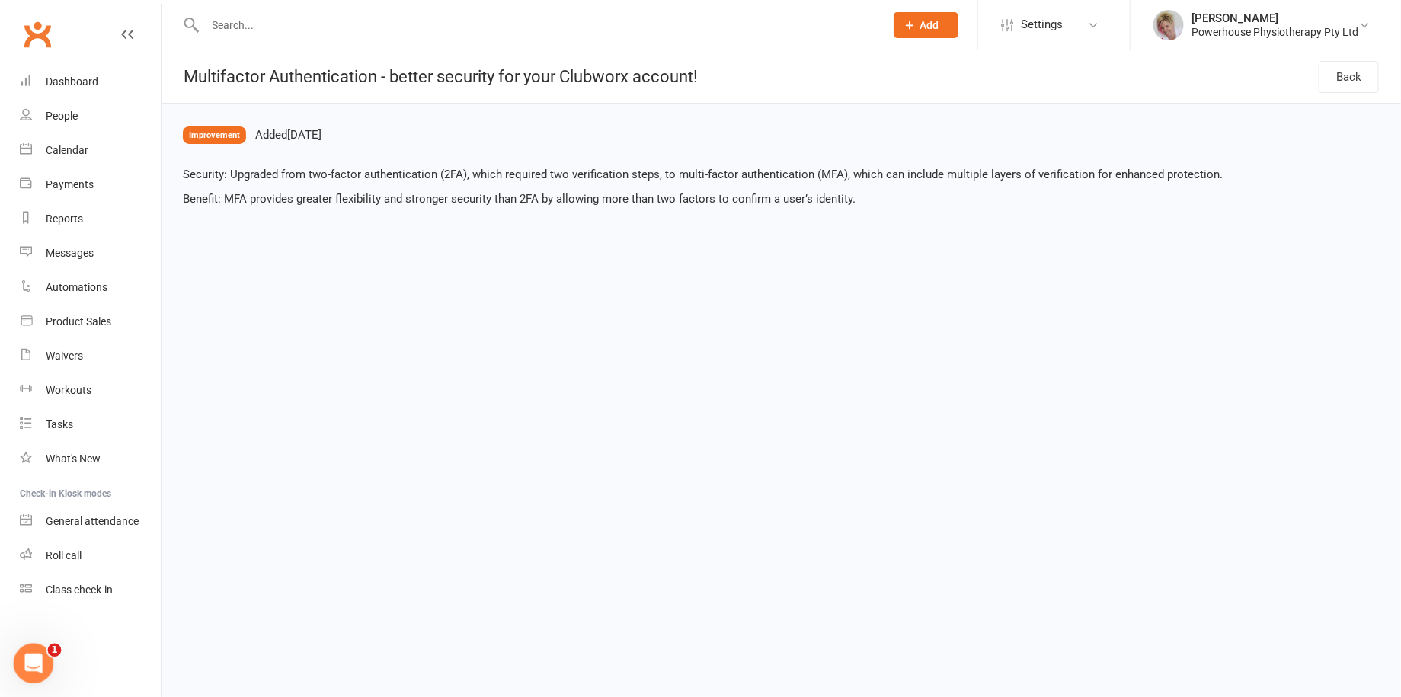
click at [43, 666] on div "Open Intercom Messenger" at bounding box center [31, 661] width 50 height 50
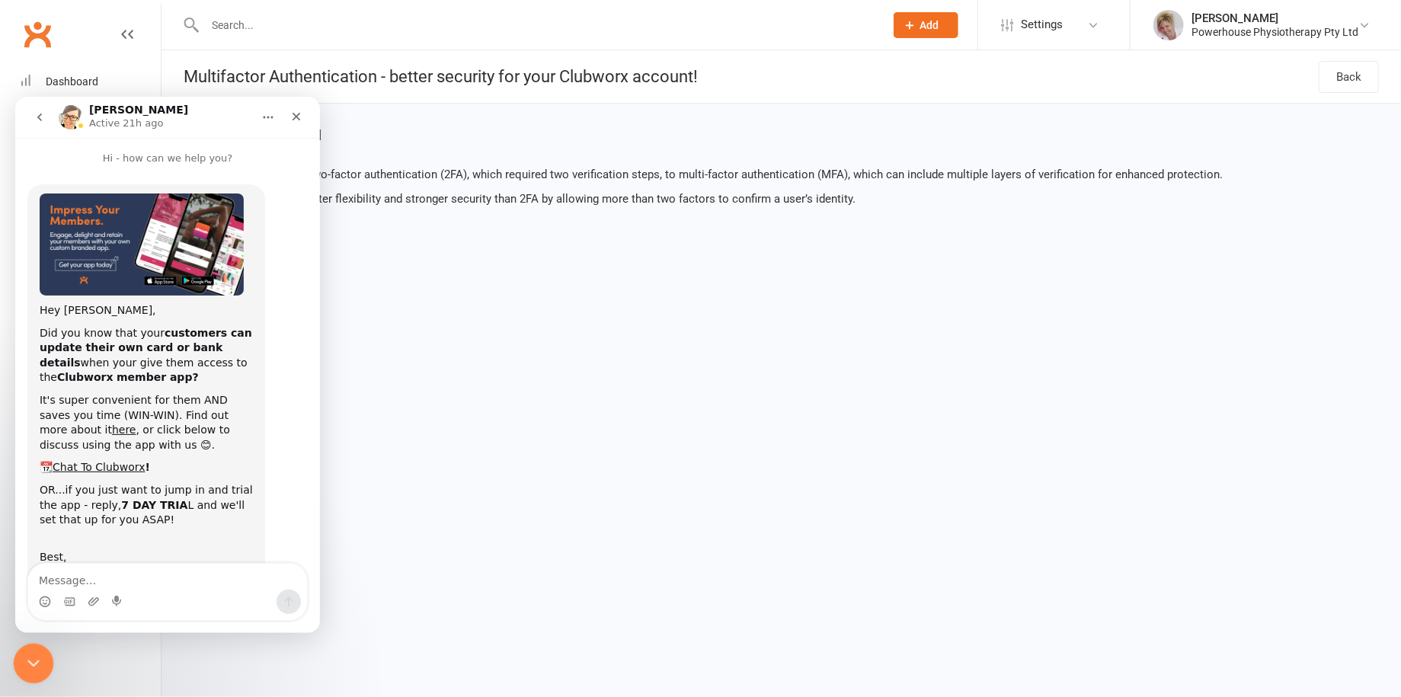
scroll to position [72, 0]
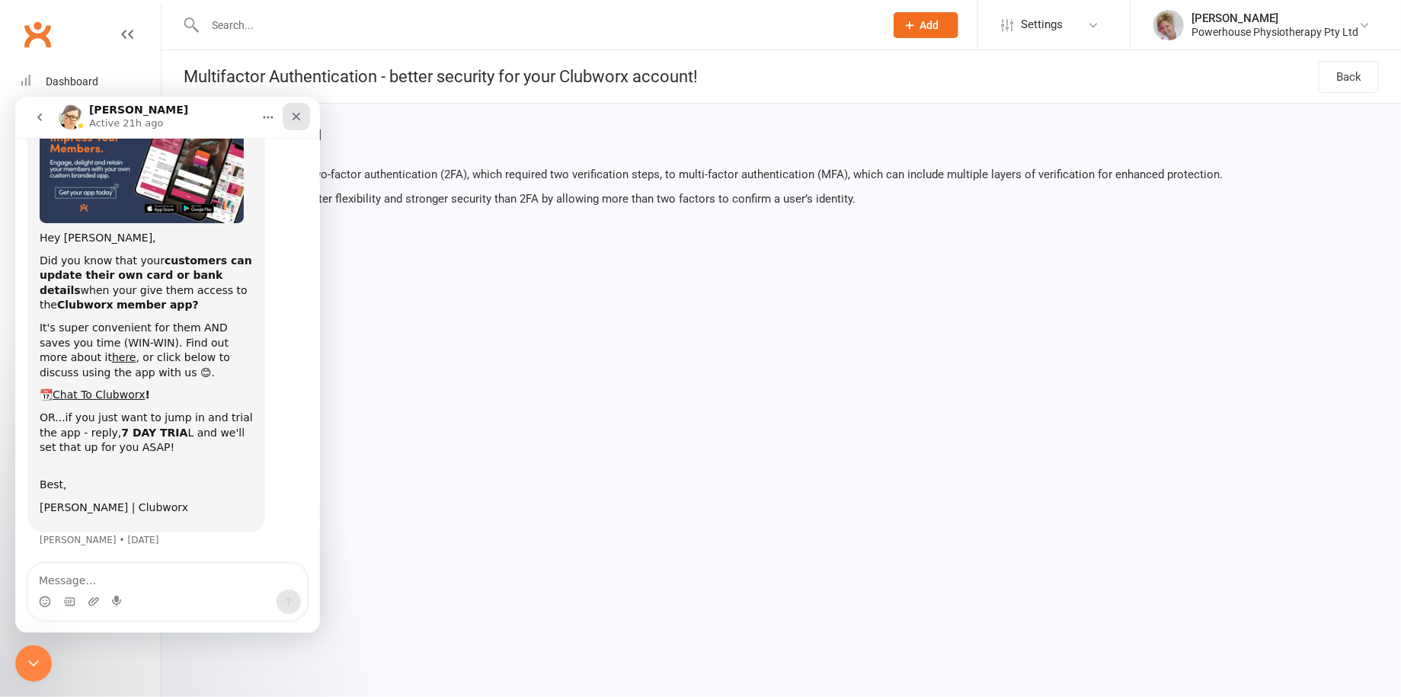
click at [290, 120] on icon "Close" at bounding box center [296, 116] width 12 height 12
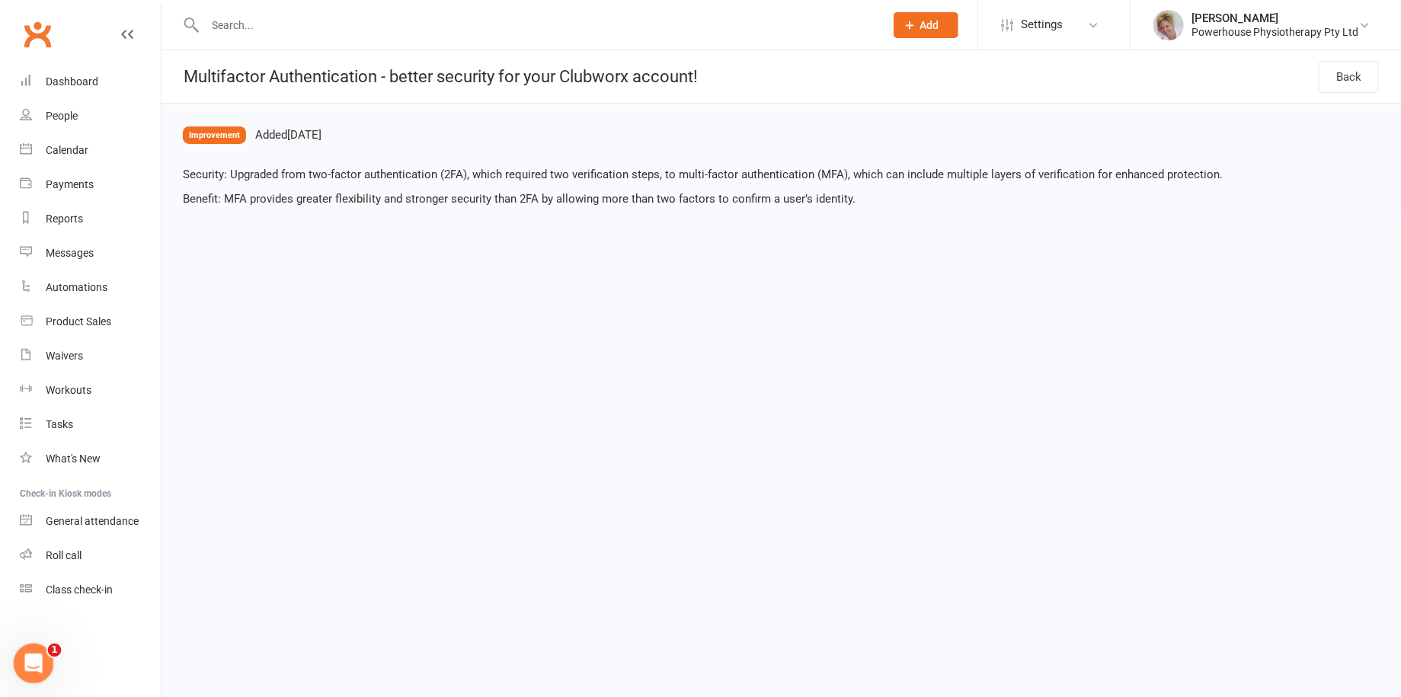
click at [32, 661] on icon "Open Intercom Messenger" at bounding box center [31, 661] width 25 height 25
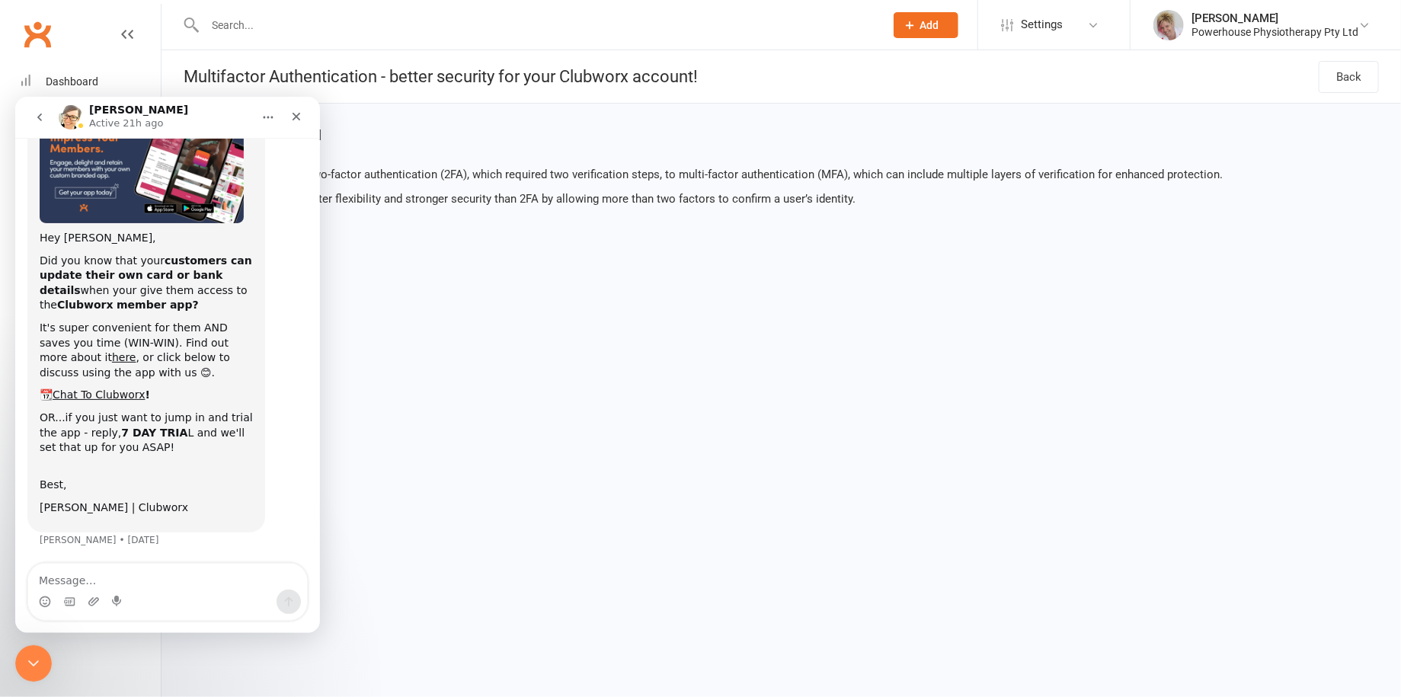
click at [35, 110] on icon "go back" at bounding box center [40, 116] width 12 height 12
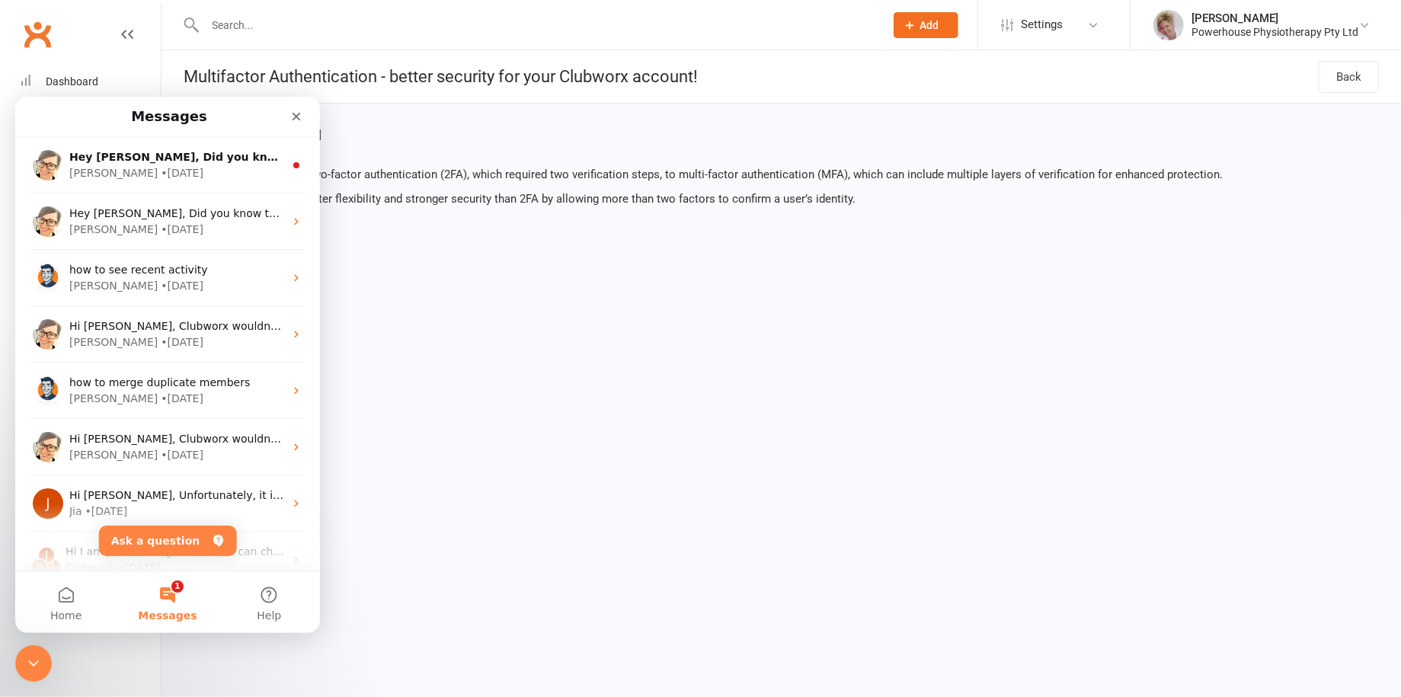
scroll to position [0, 0]
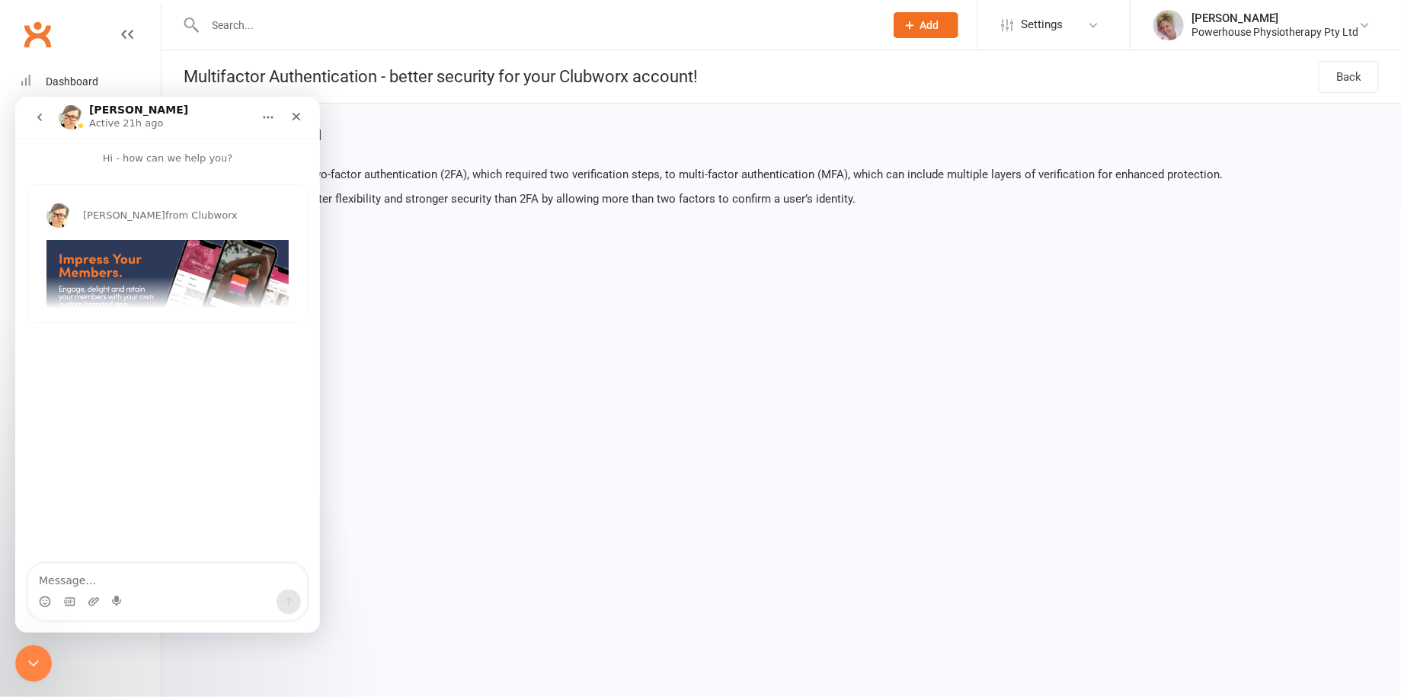
click at [37, 114] on icon "go back" at bounding box center [40, 116] width 12 height 12
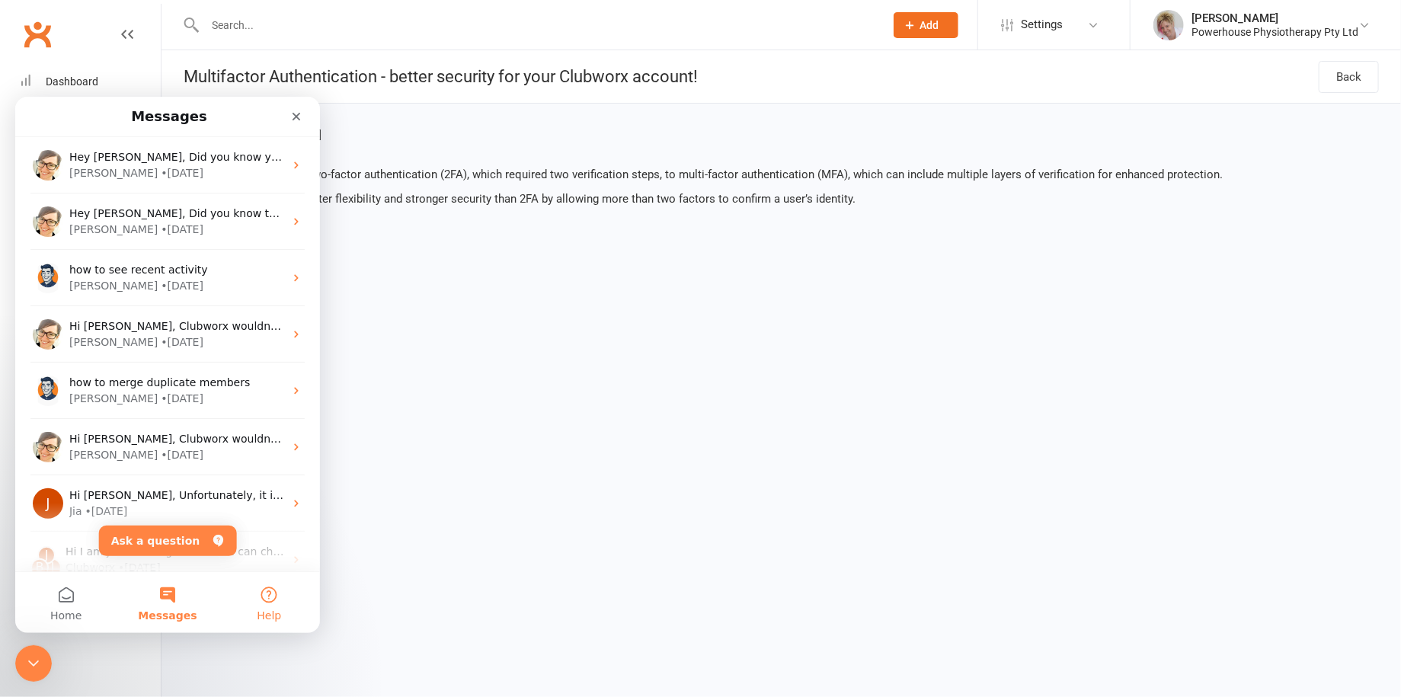
click at [277, 603] on button "Help" at bounding box center [269, 601] width 101 height 61
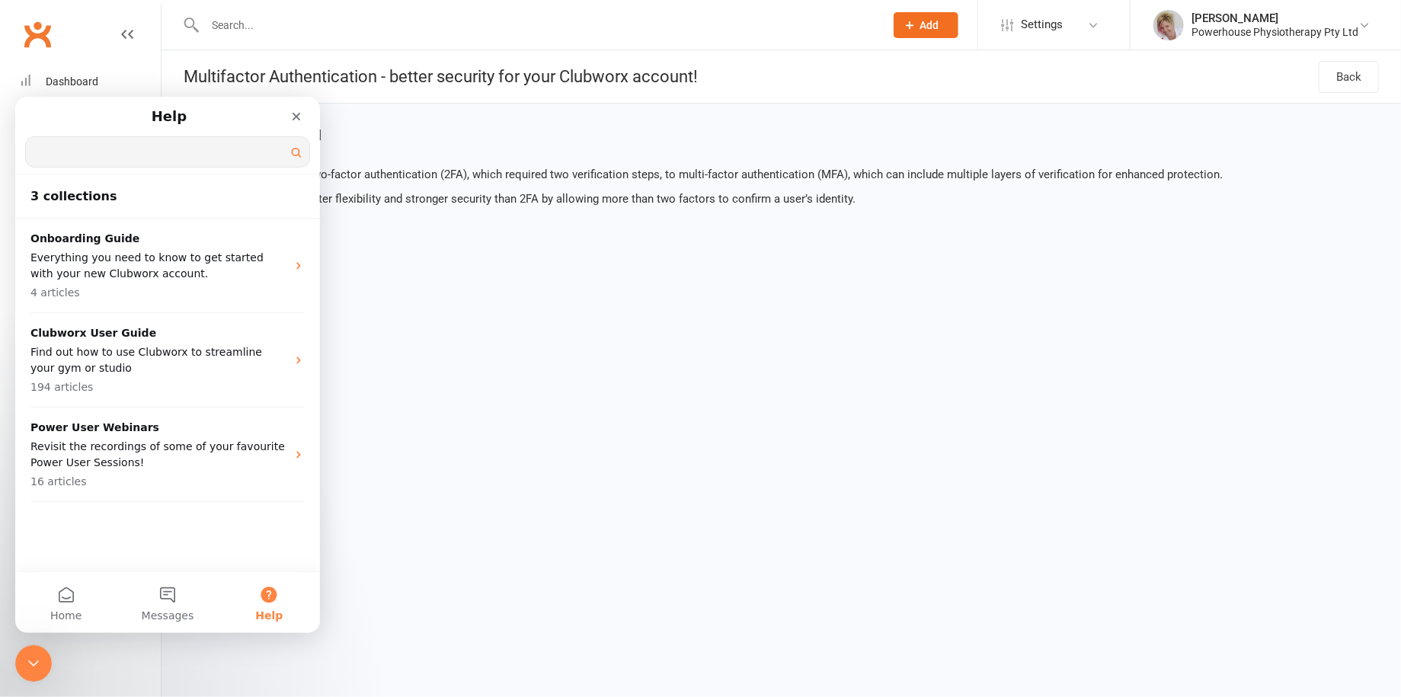
click at [128, 146] on input "Search for help" at bounding box center [167, 151] width 283 height 30
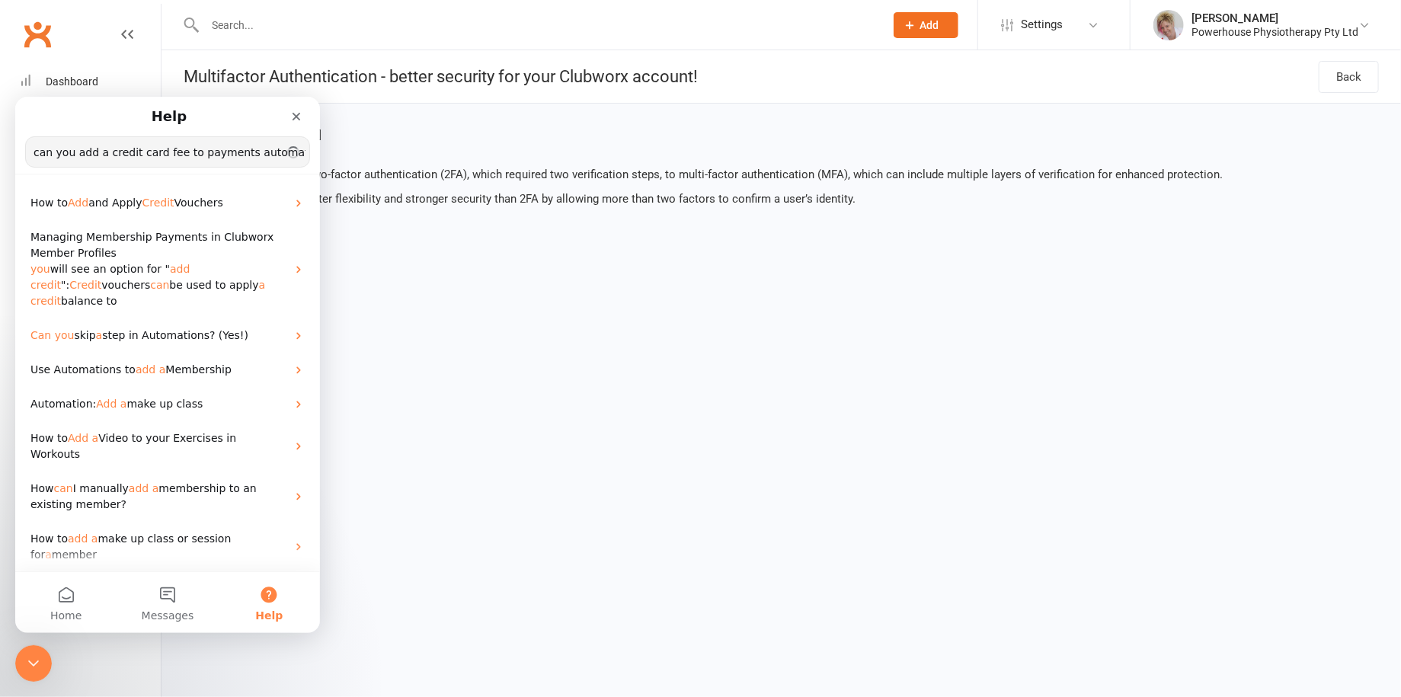
type input "can you add a credit card fee to payments automatically"
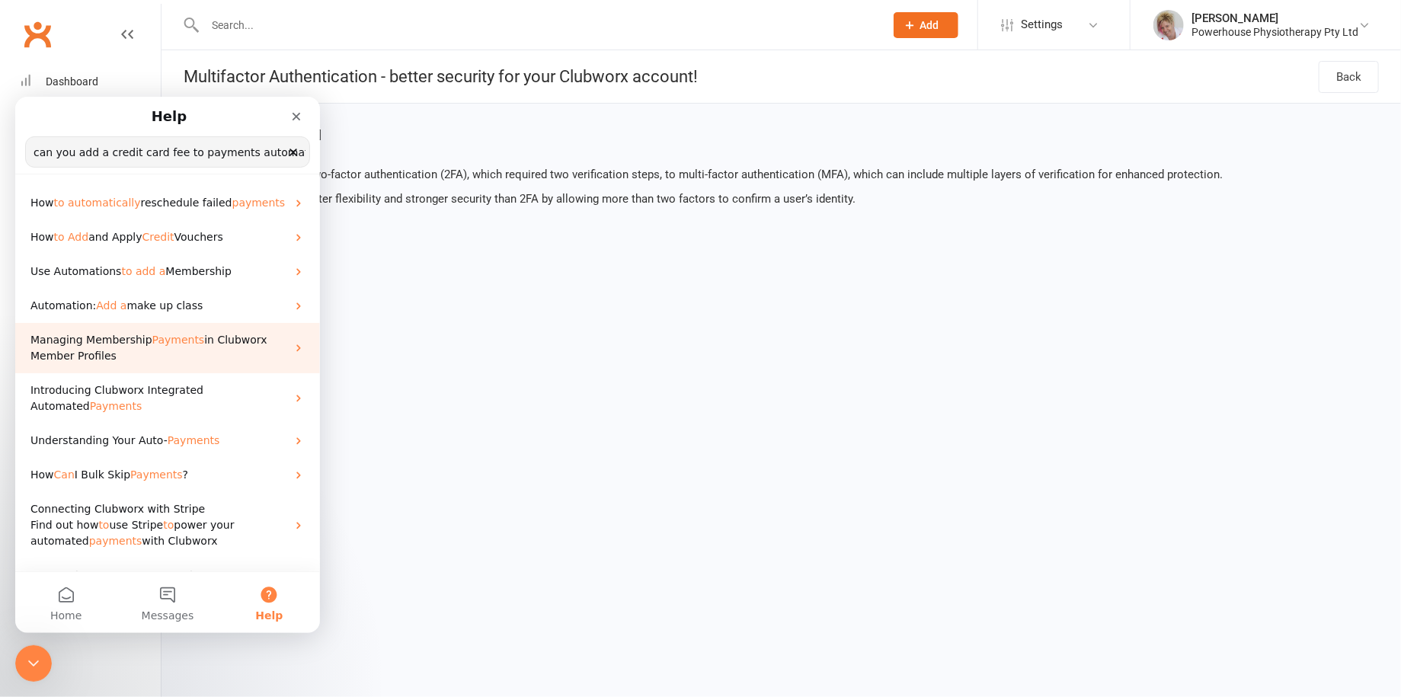
click at [173, 353] on p "Managing Membership Payments in Clubworx Member Profiles" at bounding box center [158, 347] width 256 height 32
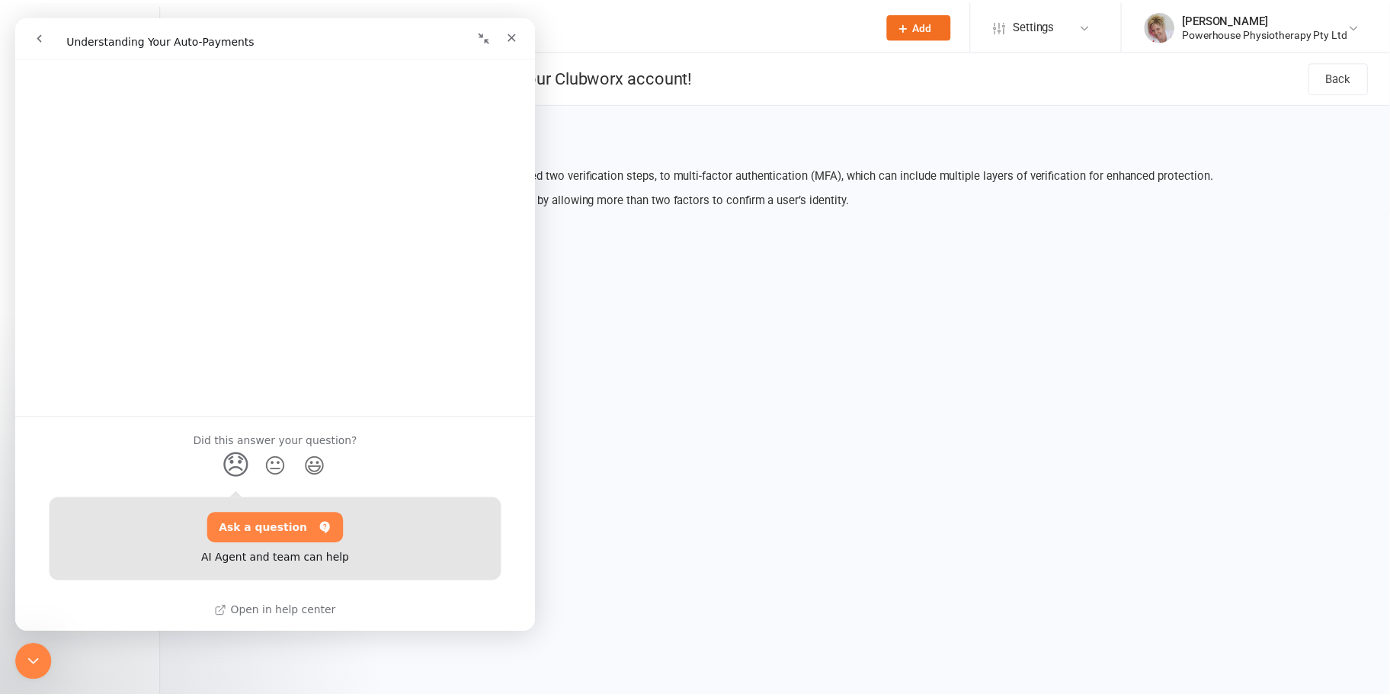
scroll to position [1846, 0]
click at [518, 30] on icon "Close" at bounding box center [516, 35] width 12 height 12
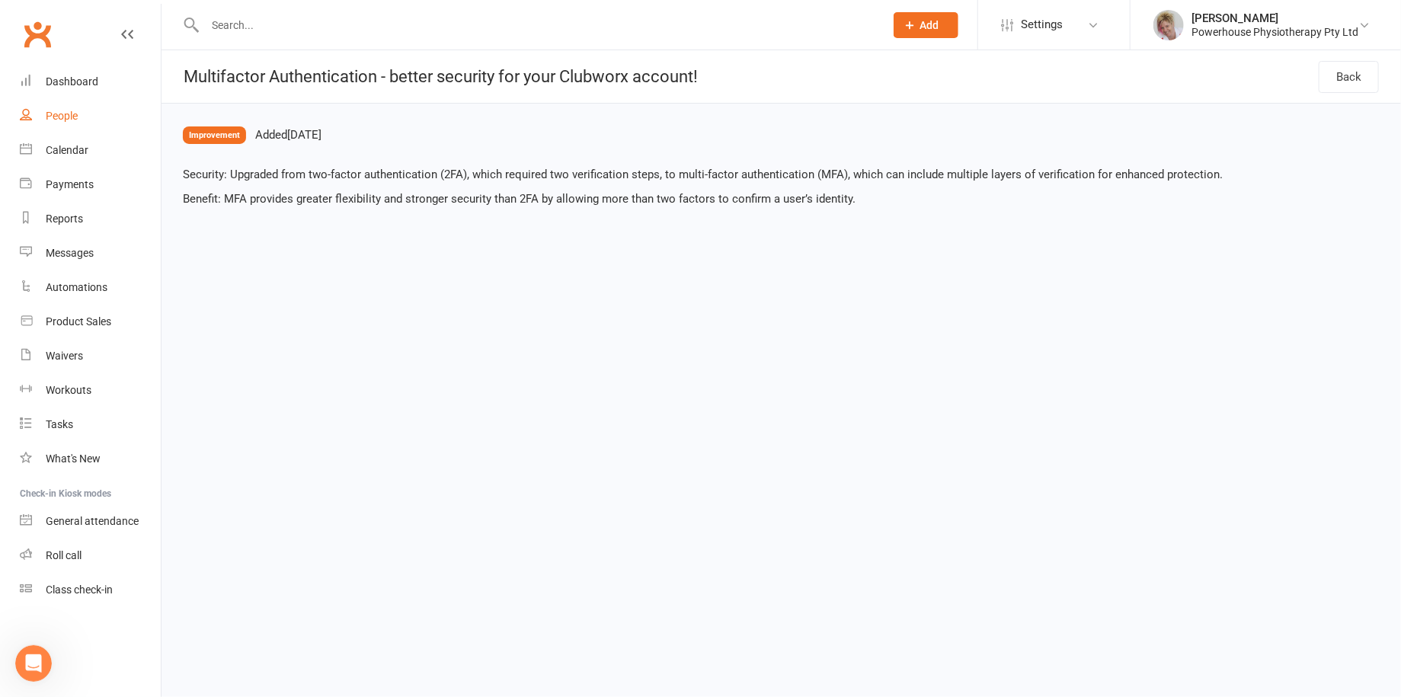
click at [85, 119] on link "People" at bounding box center [90, 116] width 141 height 34
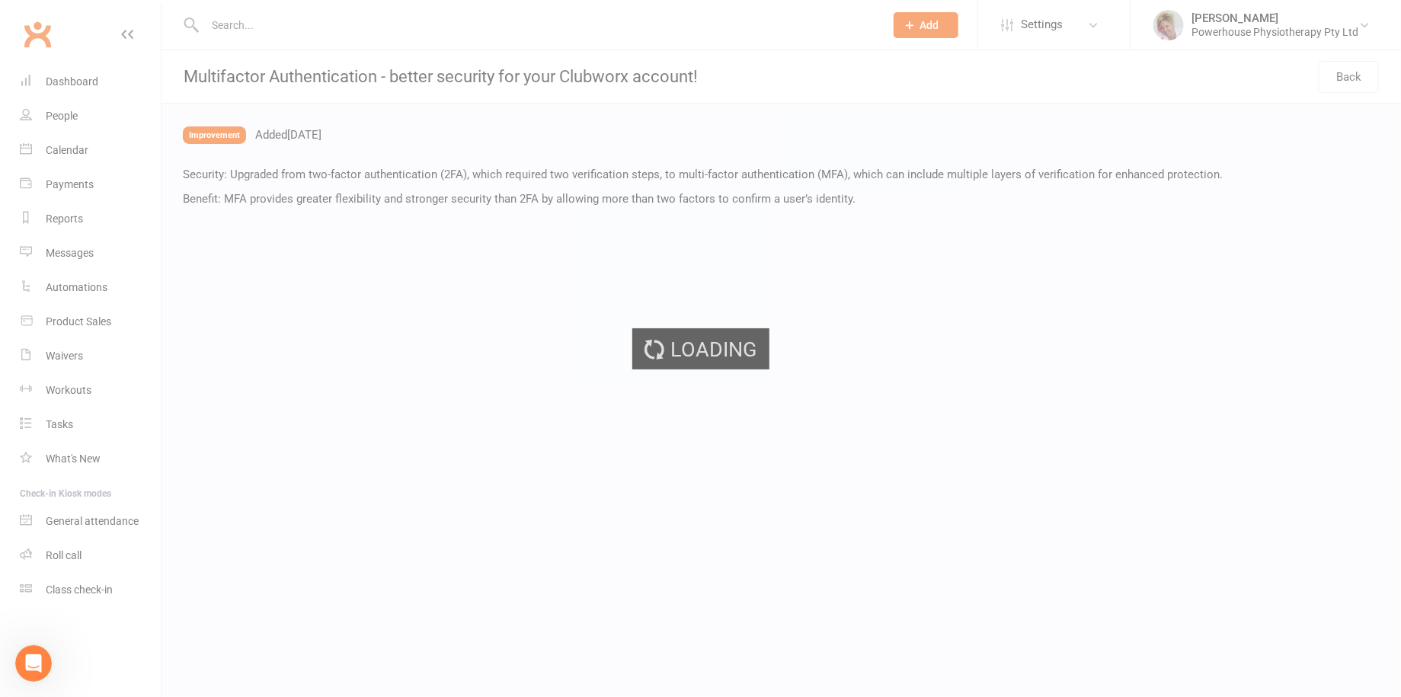
select select "100"
